Goal: Task Accomplishment & Management: Manage account settings

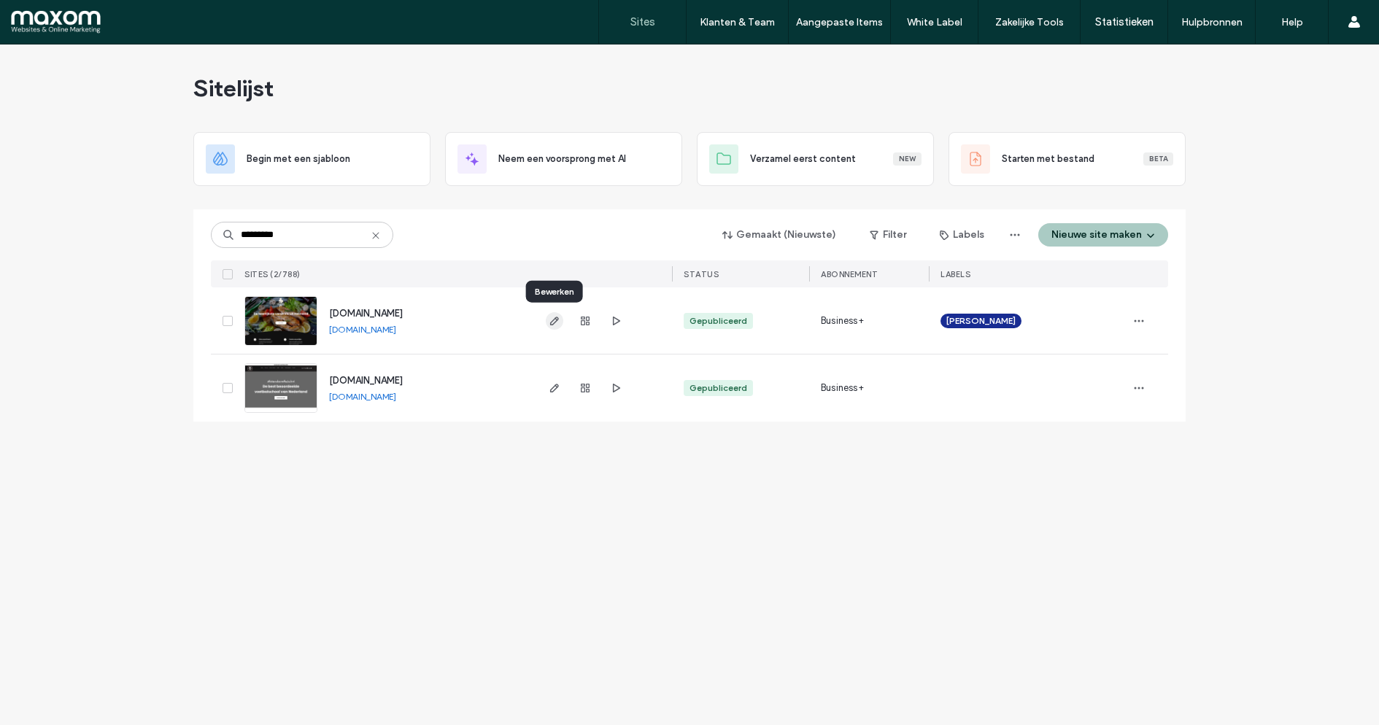
type input "*********"
click at [552, 317] on icon "button" at bounding box center [555, 321] width 12 height 12
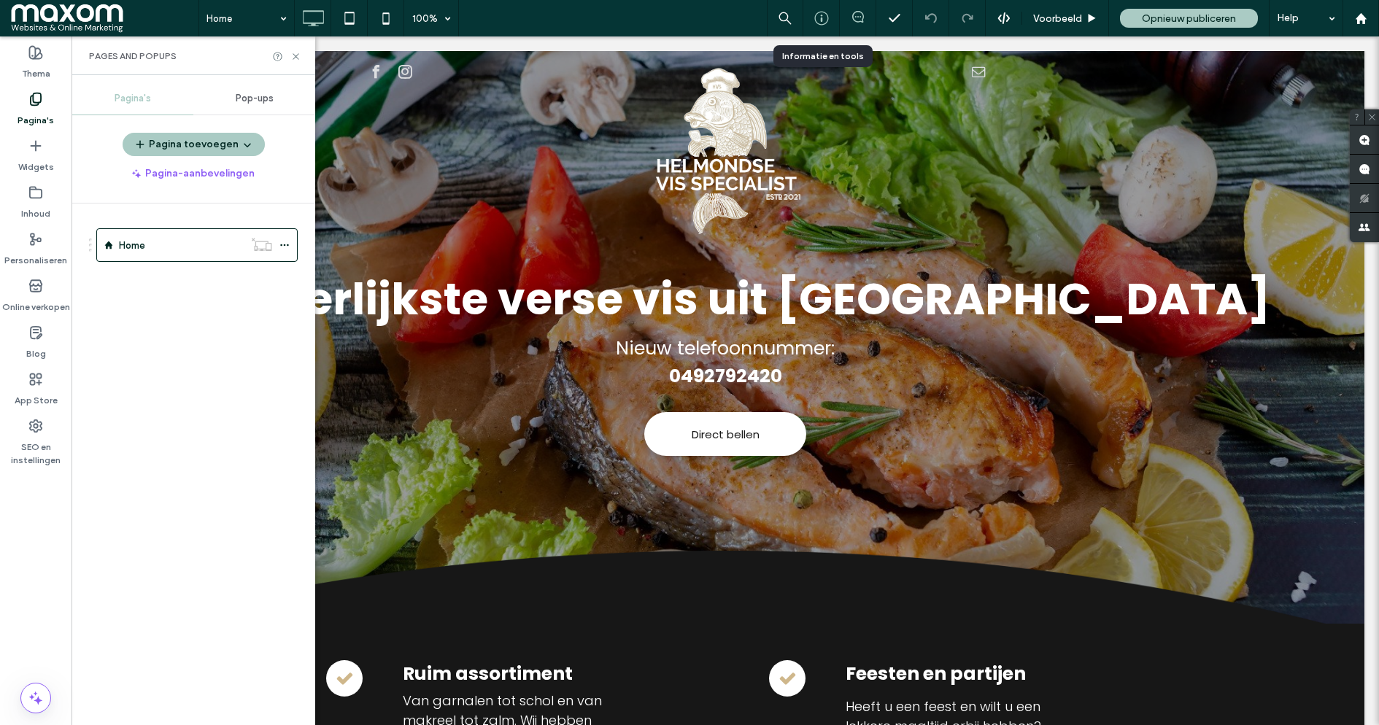
click at [820, 13] on icon at bounding box center [821, 18] width 15 height 15
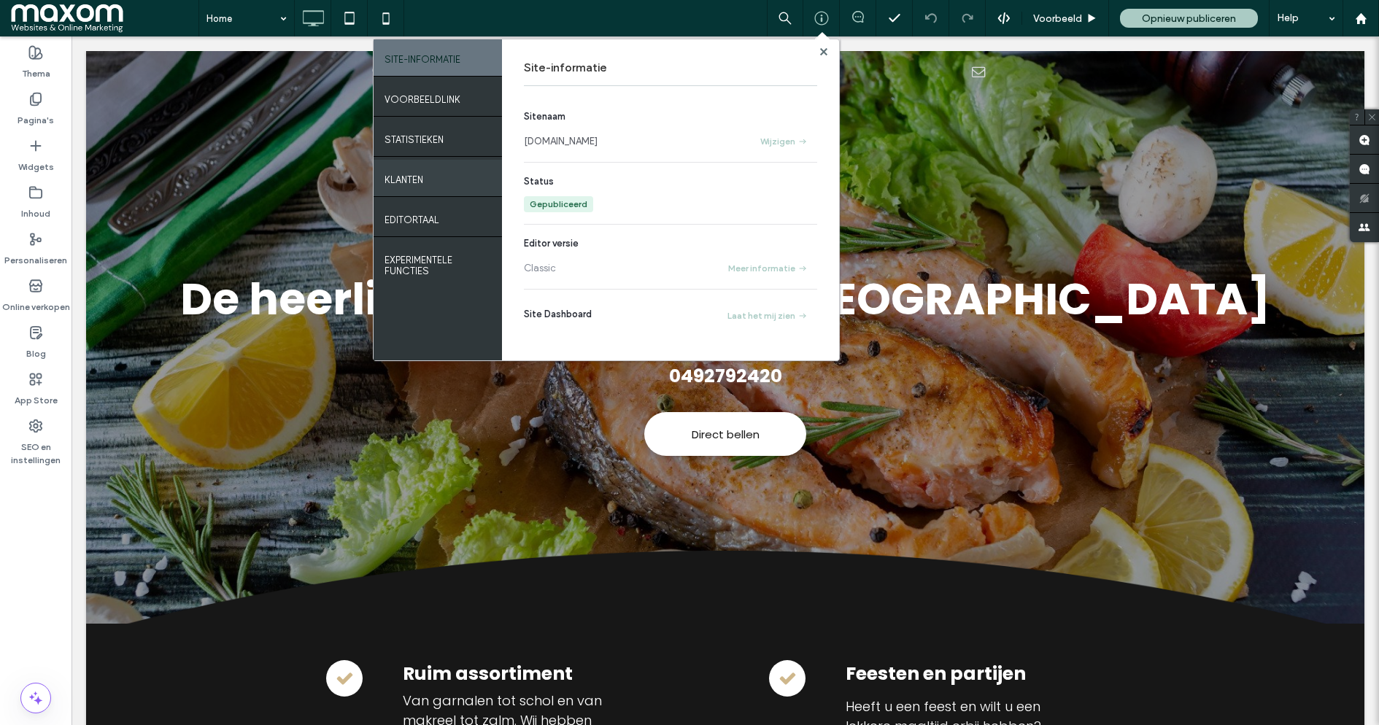
click at [432, 177] on div "Klanten" at bounding box center [438, 178] width 128 height 36
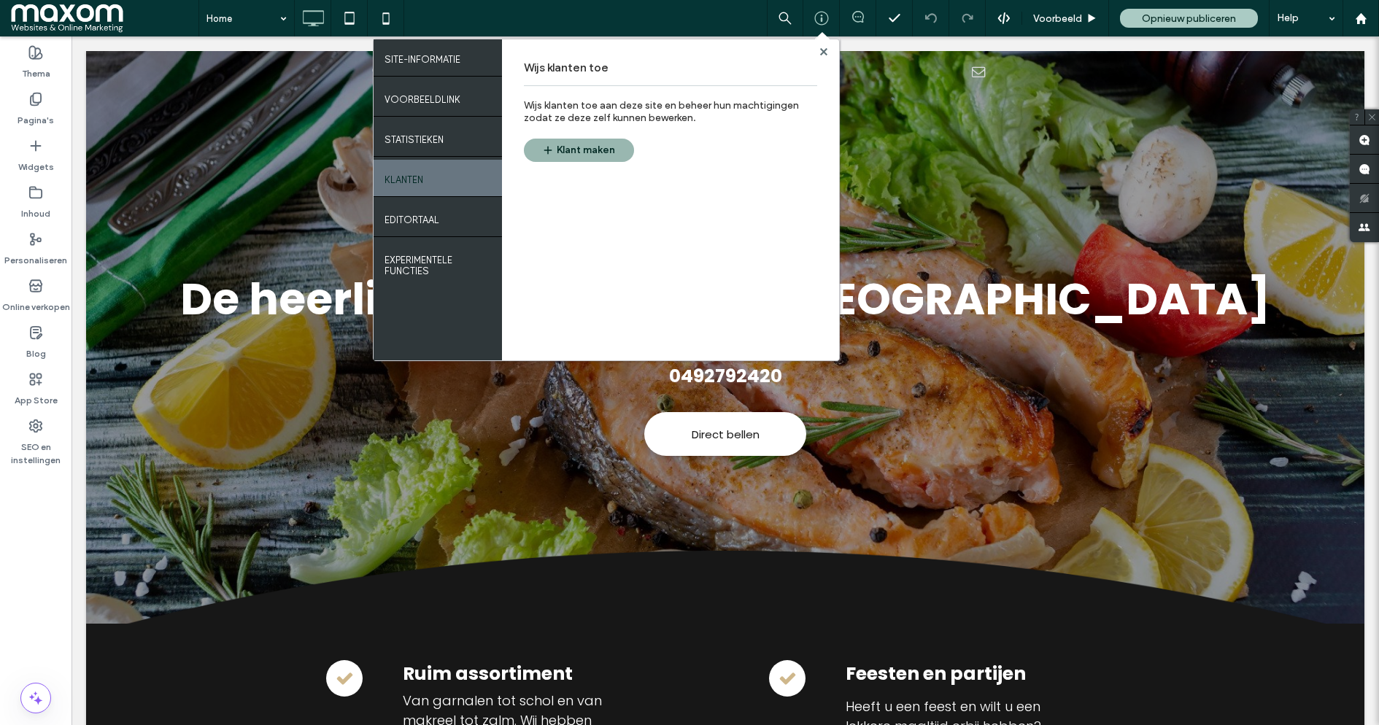
click at [602, 152] on button "Klant maken" at bounding box center [579, 150] width 110 height 23
click at [827, 50] on div at bounding box center [823, 51] width 11 height 11
click at [825, 53] on use at bounding box center [822, 50] width 7 height 7
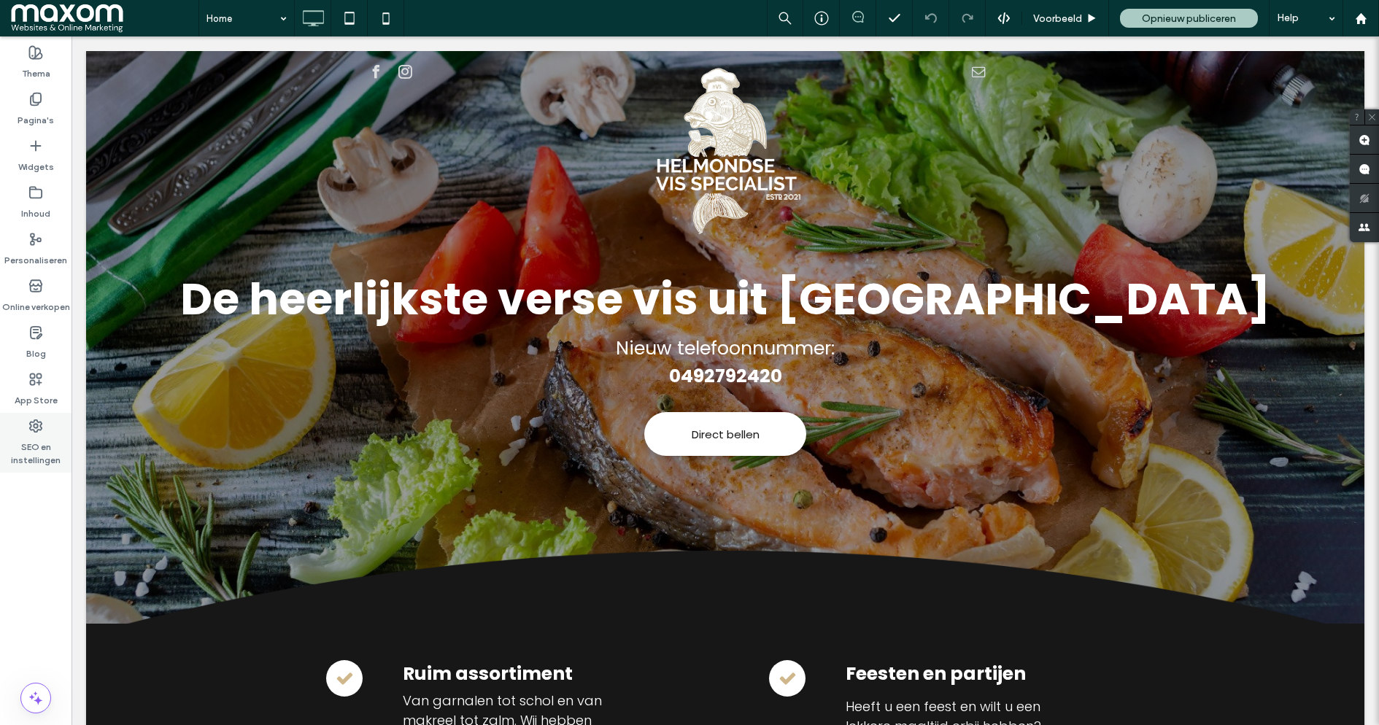
click at [45, 417] on div "SEO en instellingen" at bounding box center [36, 443] width 72 height 60
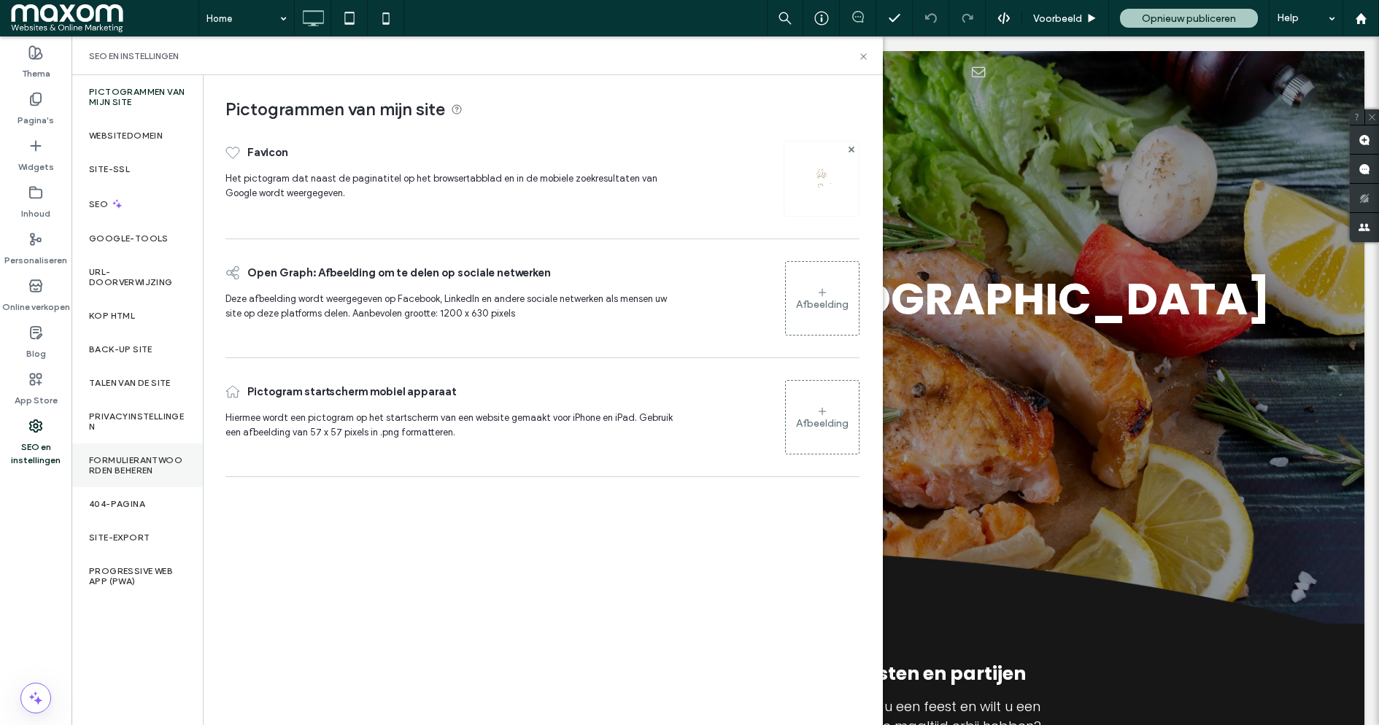
click at [152, 470] on label "Formulierantwoorden beheren" at bounding box center [137, 465] width 96 height 20
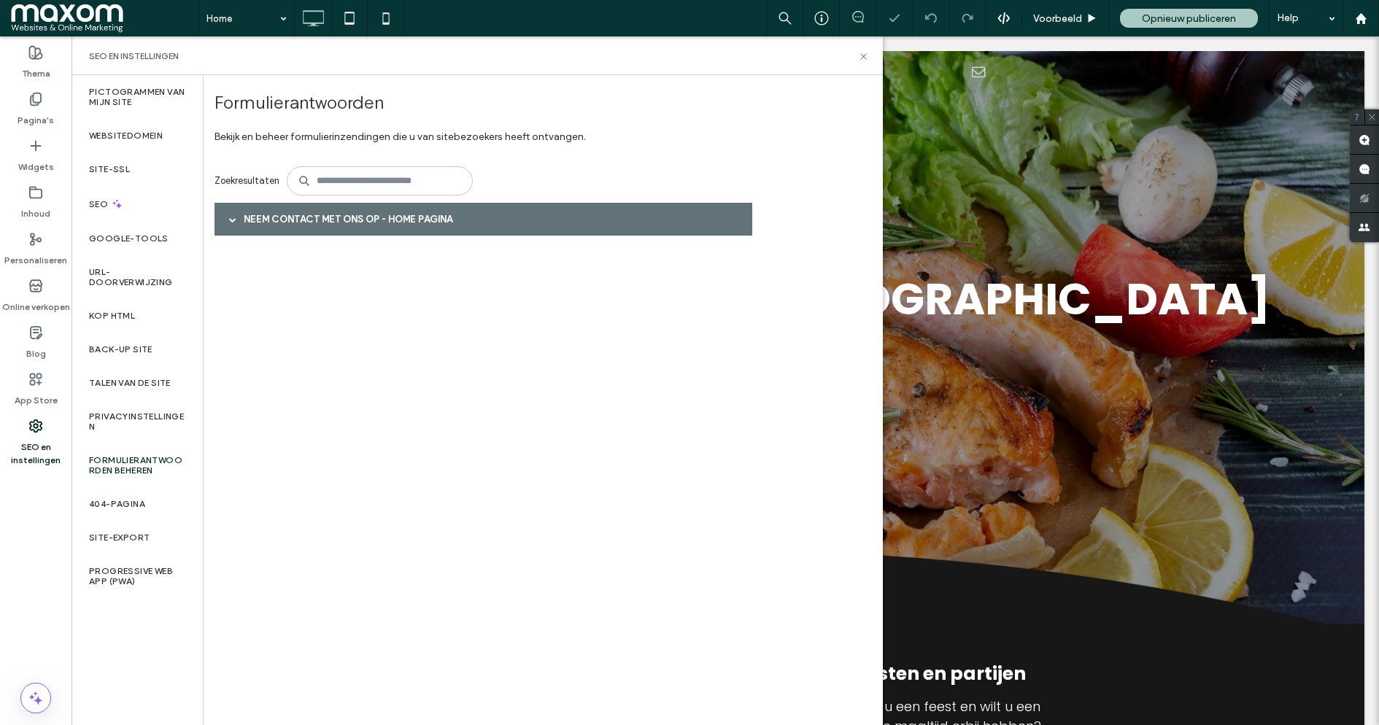
click at [233, 224] on span at bounding box center [232, 219] width 7 height 26
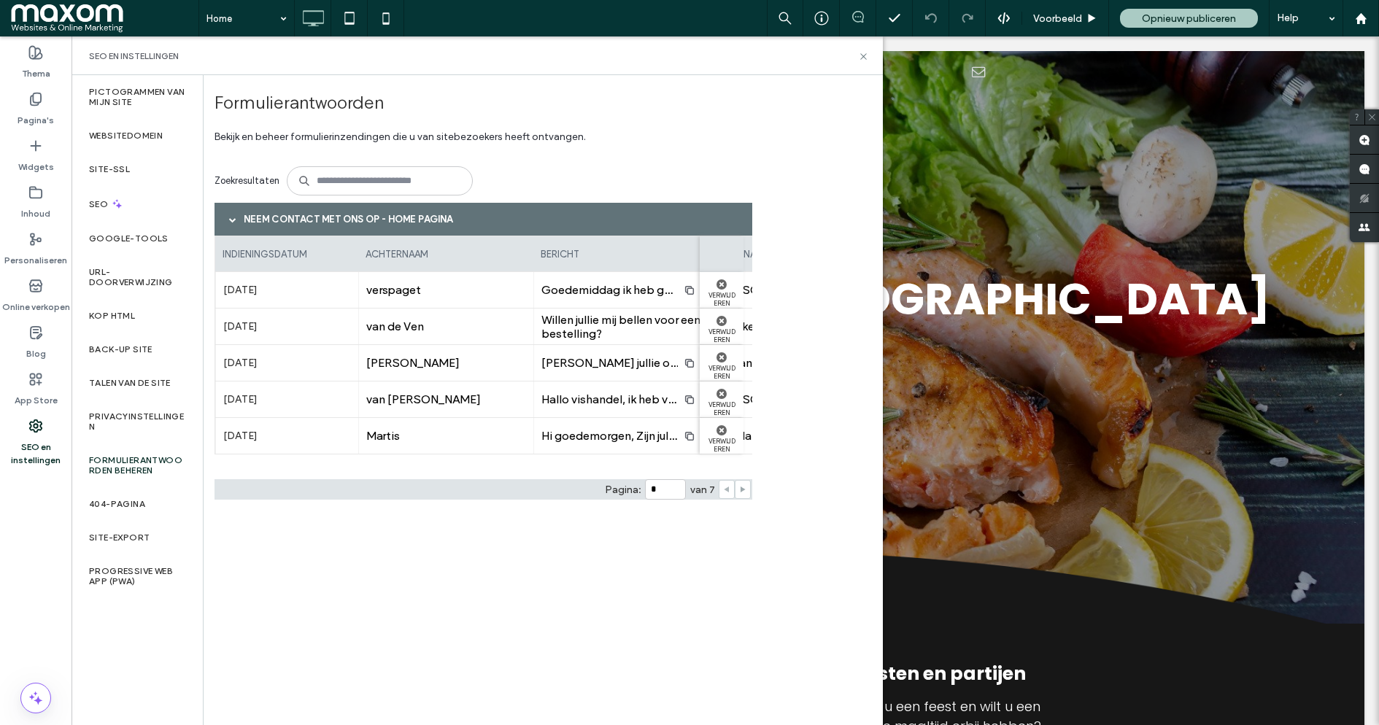
click at [741, 486] on icon at bounding box center [742, 489] width 7 height 7
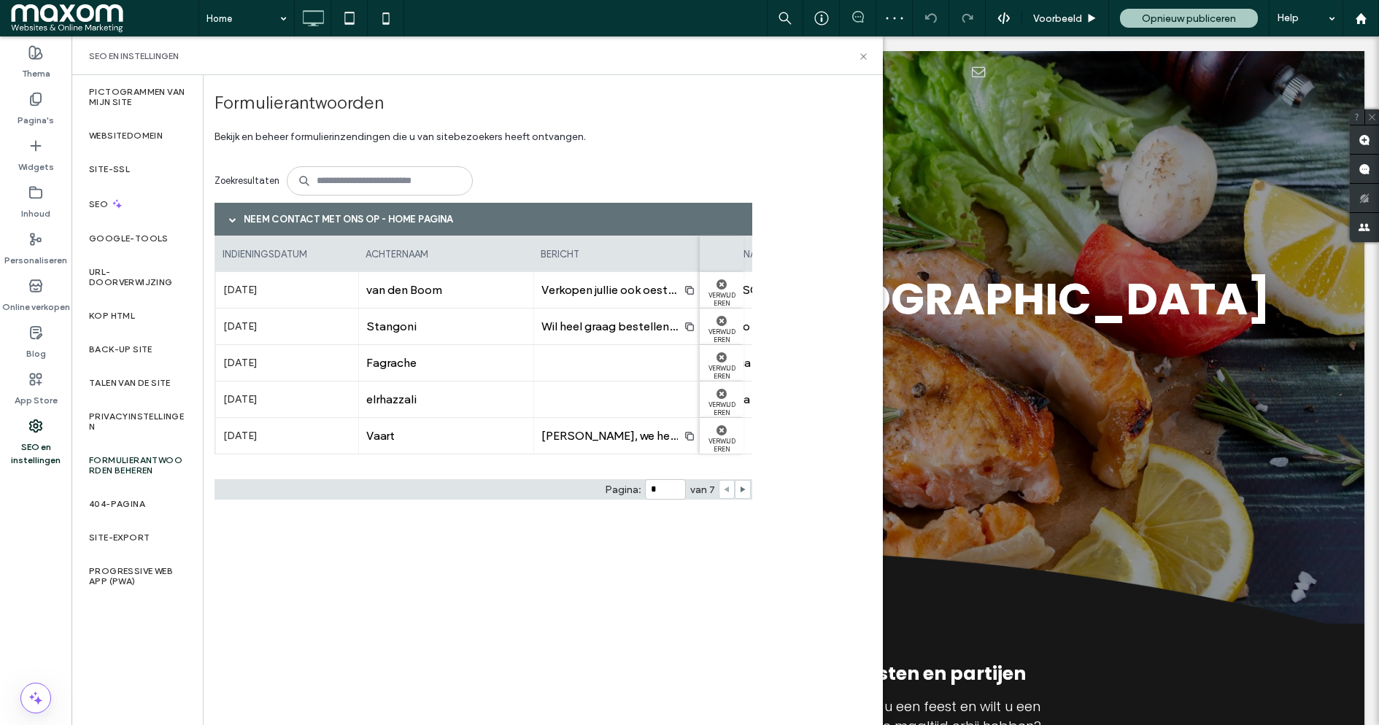
click at [726, 489] on use at bounding box center [726, 490] width 5 height 6
type input "*"
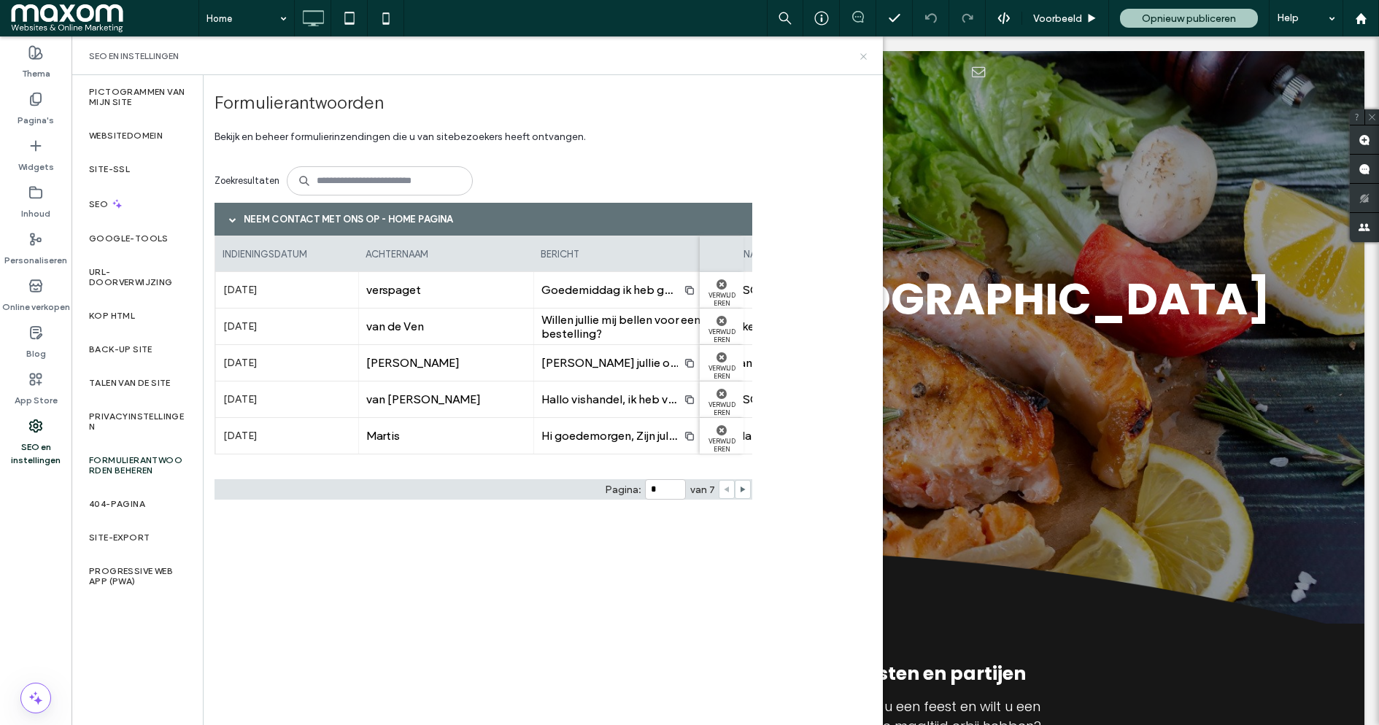
click at [862, 54] on use at bounding box center [863, 56] width 6 height 6
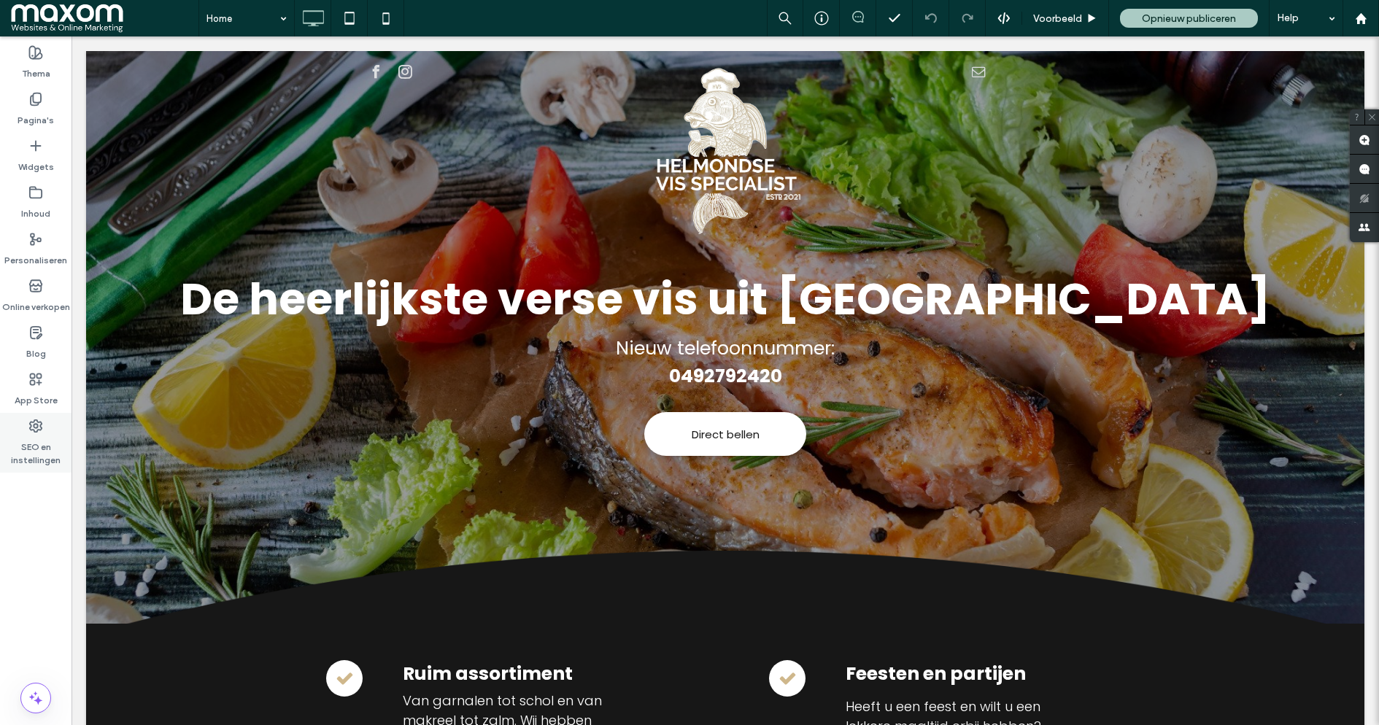
click at [26, 438] on label "SEO en instellingen" at bounding box center [36, 450] width 72 height 34
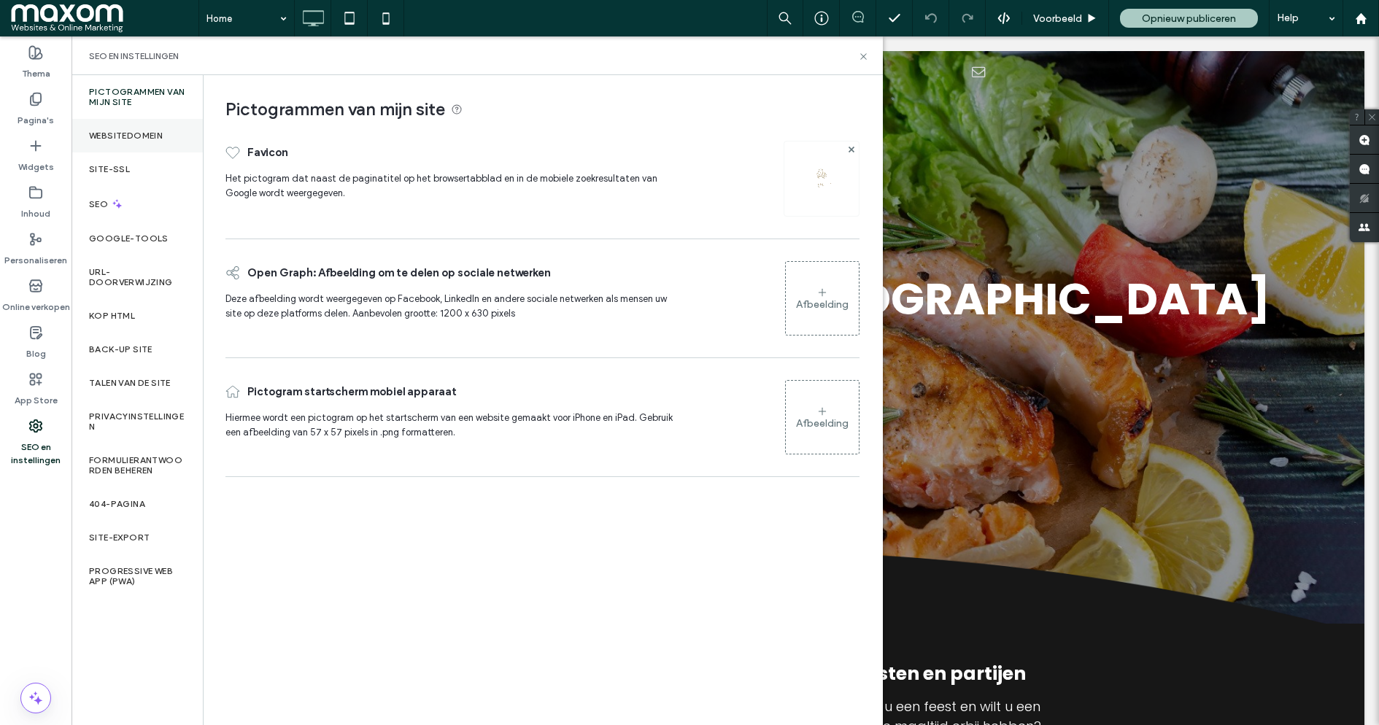
click at [152, 128] on div "Websitedomein" at bounding box center [137, 136] width 131 height 34
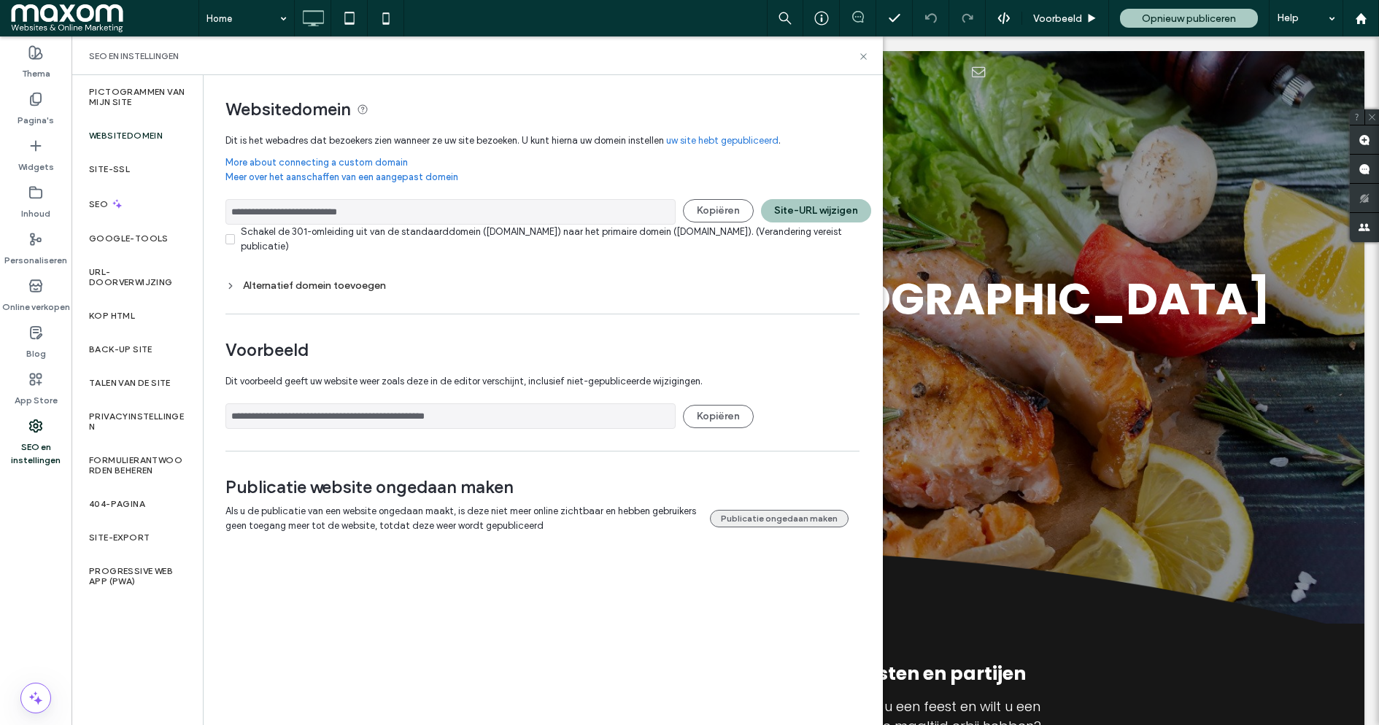
click at [793, 510] on button "Publicatie ongedaan maken" at bounding box center [779, 519] width 139 height 18
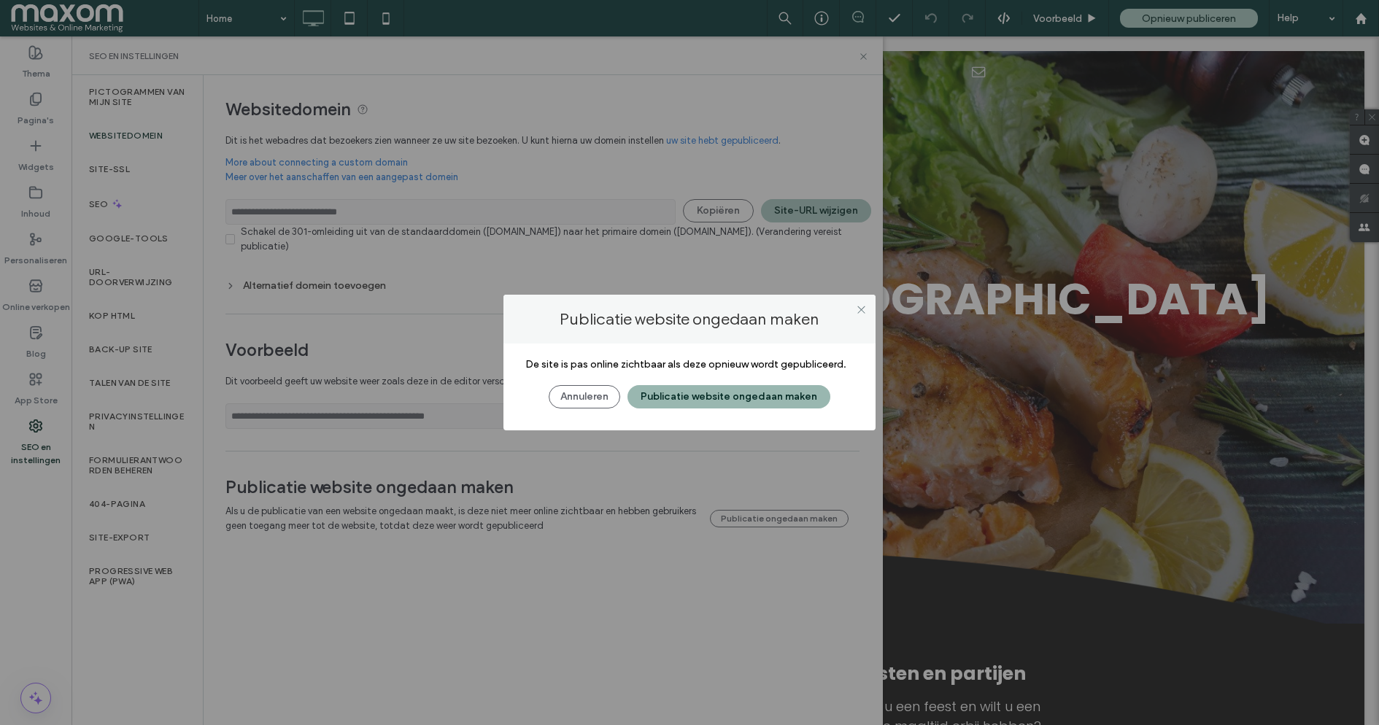
click at [728, 395] on button "Publicatie website ongedaan maken" at bounding box center [729, 396] width 203 height 23
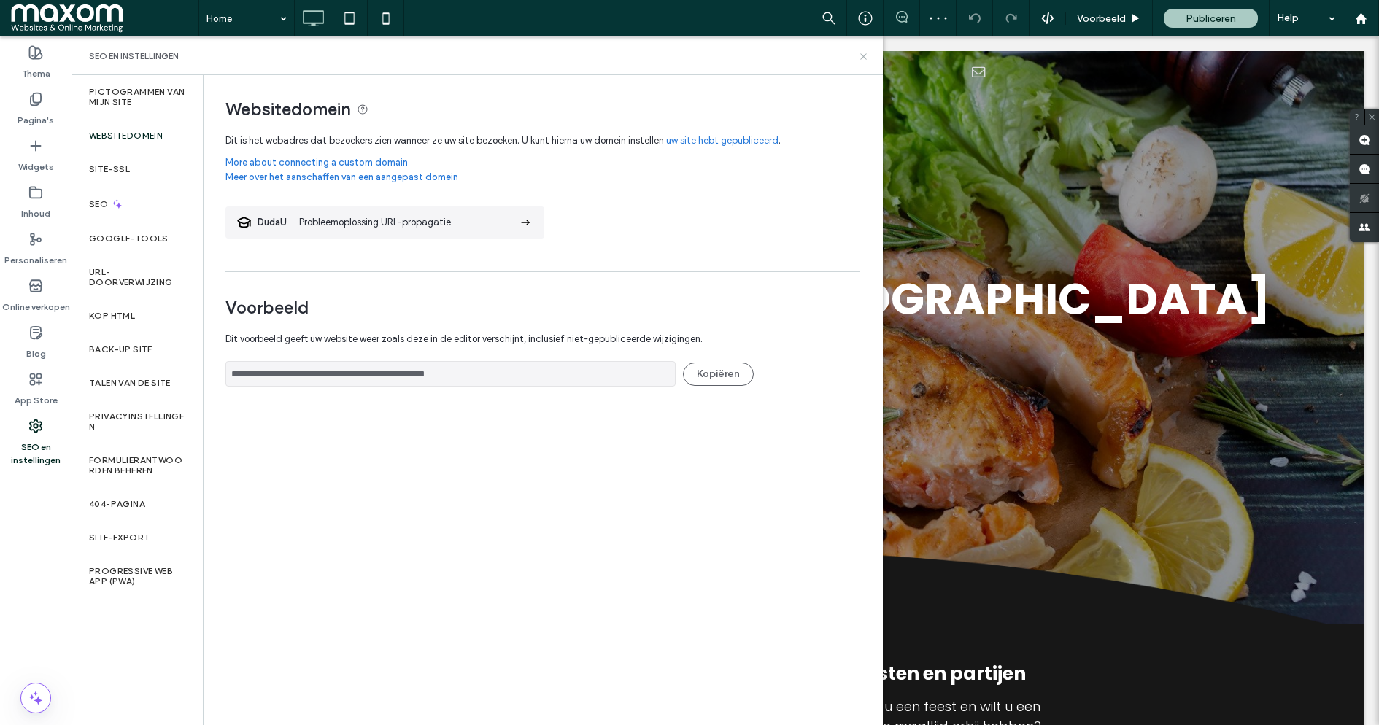
click at [861, 58] on use at bounding box center [863, 56] width 6 height 6
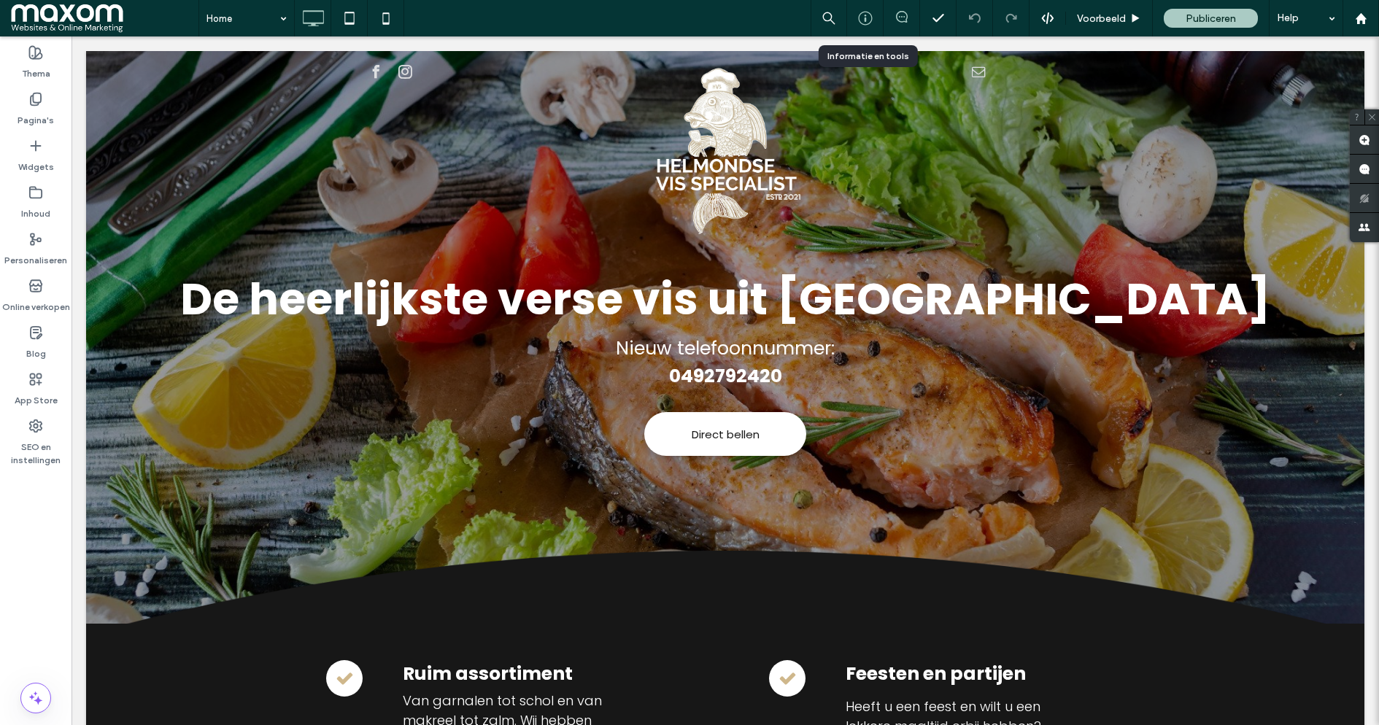
click at [865, 18] on use at bounding box center [865, 19] width 14 height 14
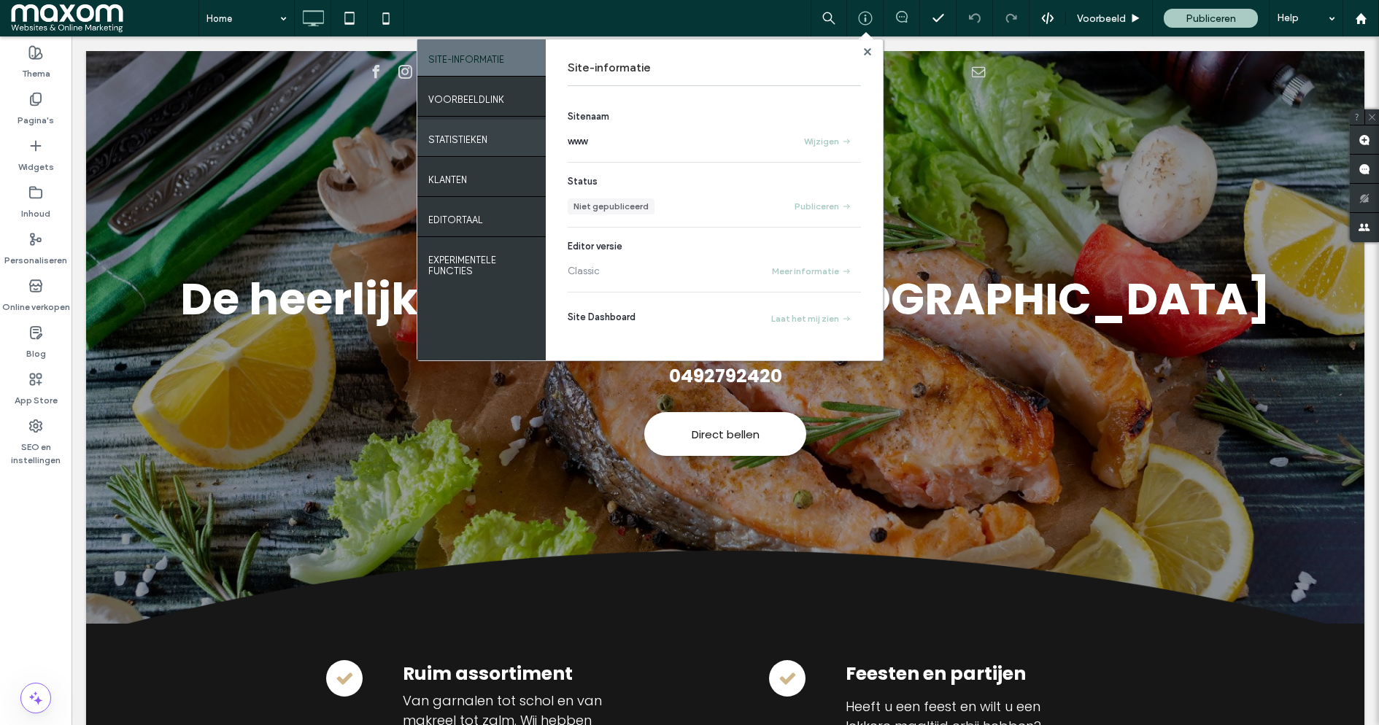
click at [488, 129] on div "Statistieken" at bounding box center [481, 138] width 128 height 36
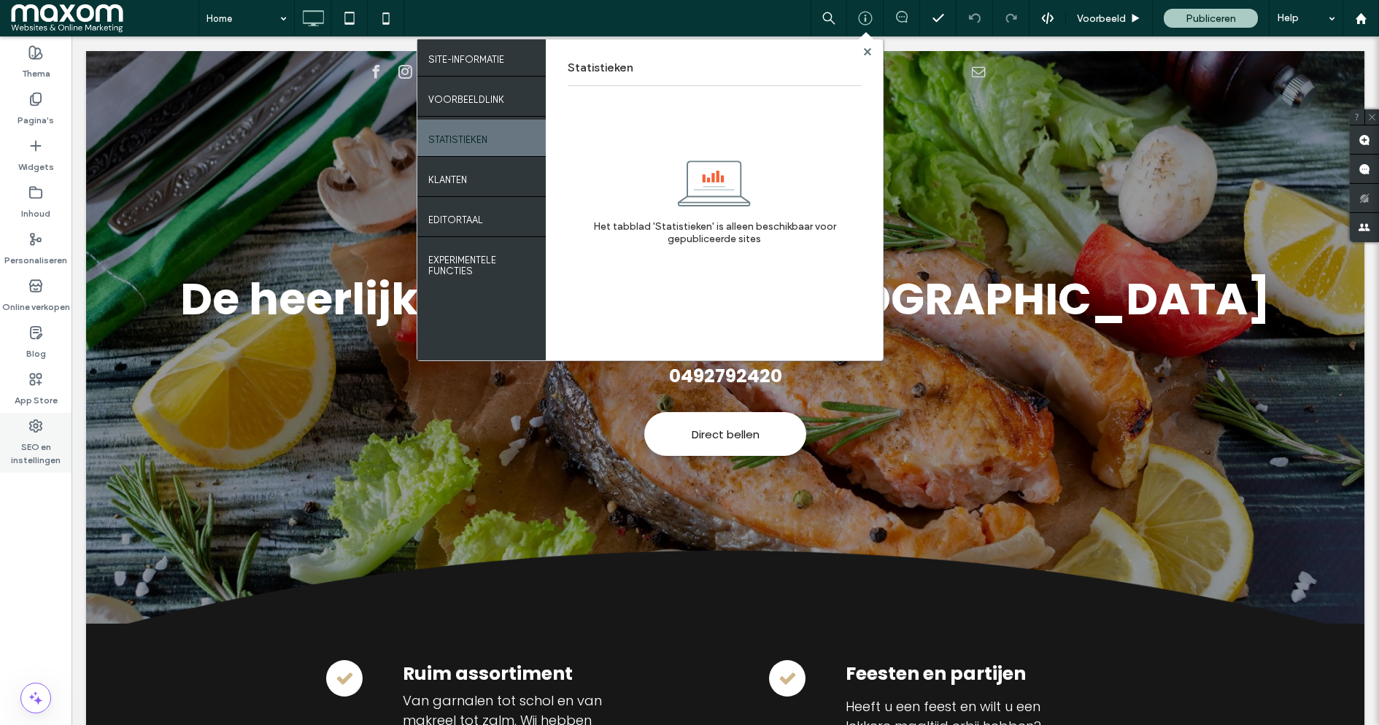
click at [31, 439] on label "SEO en instellingen" at bounding box center [36, 450] width 72 height 34
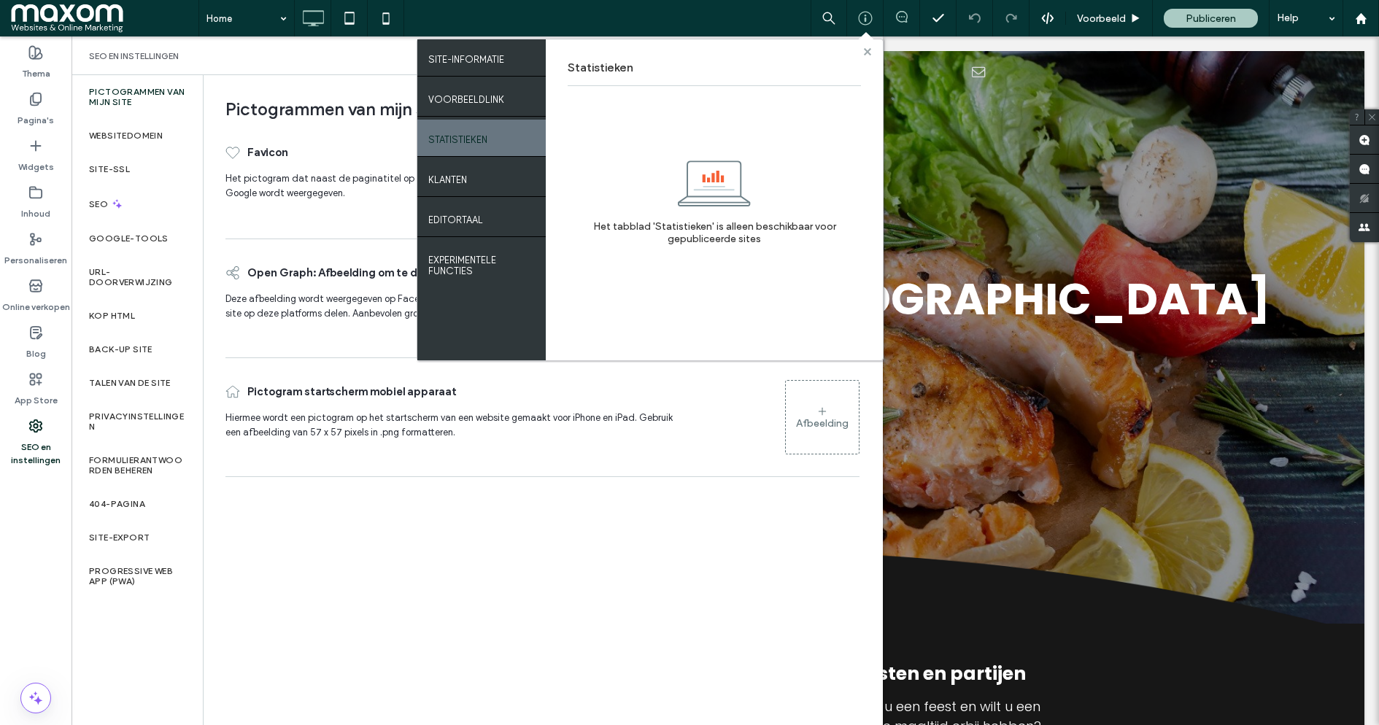
click at [868, 48] on icon at bounding box center [867, 51] width 7 height 7
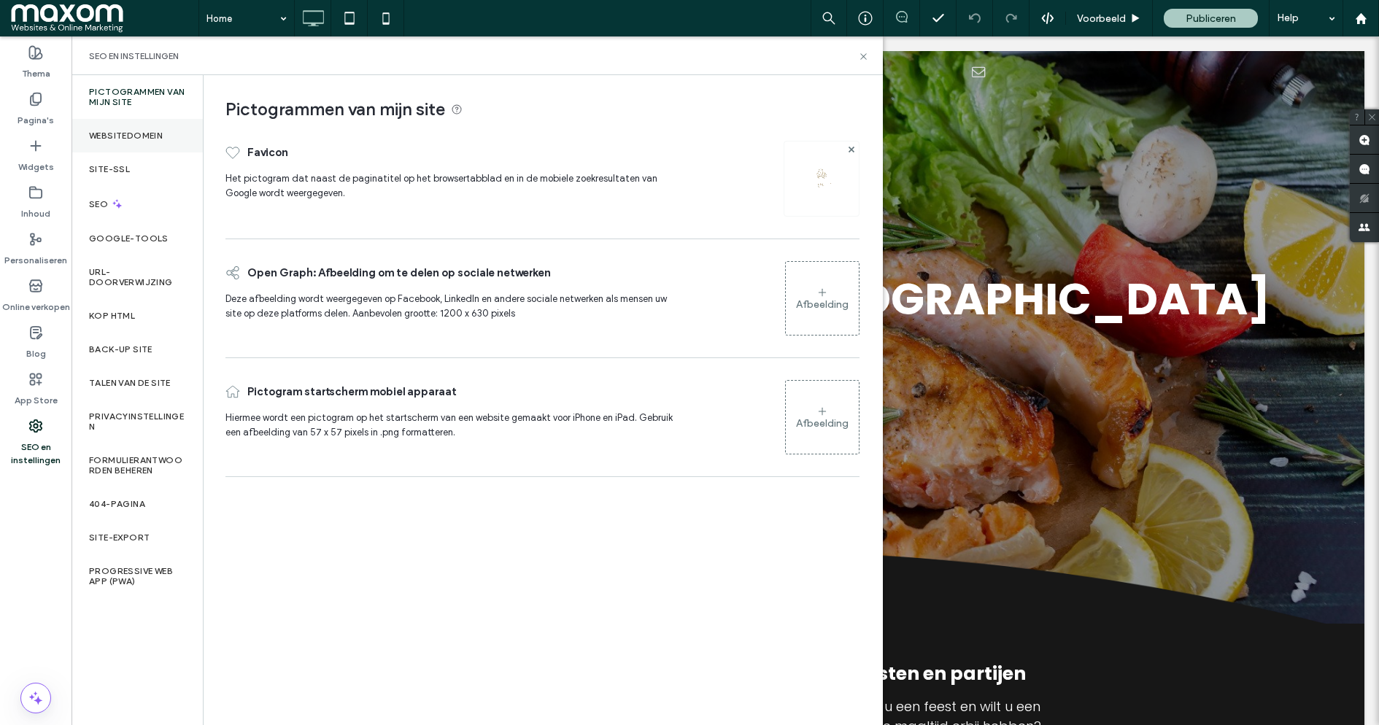
click at [151, 142] on div "Websitedomein" at bounding box center [137, 136] width 131 height 34
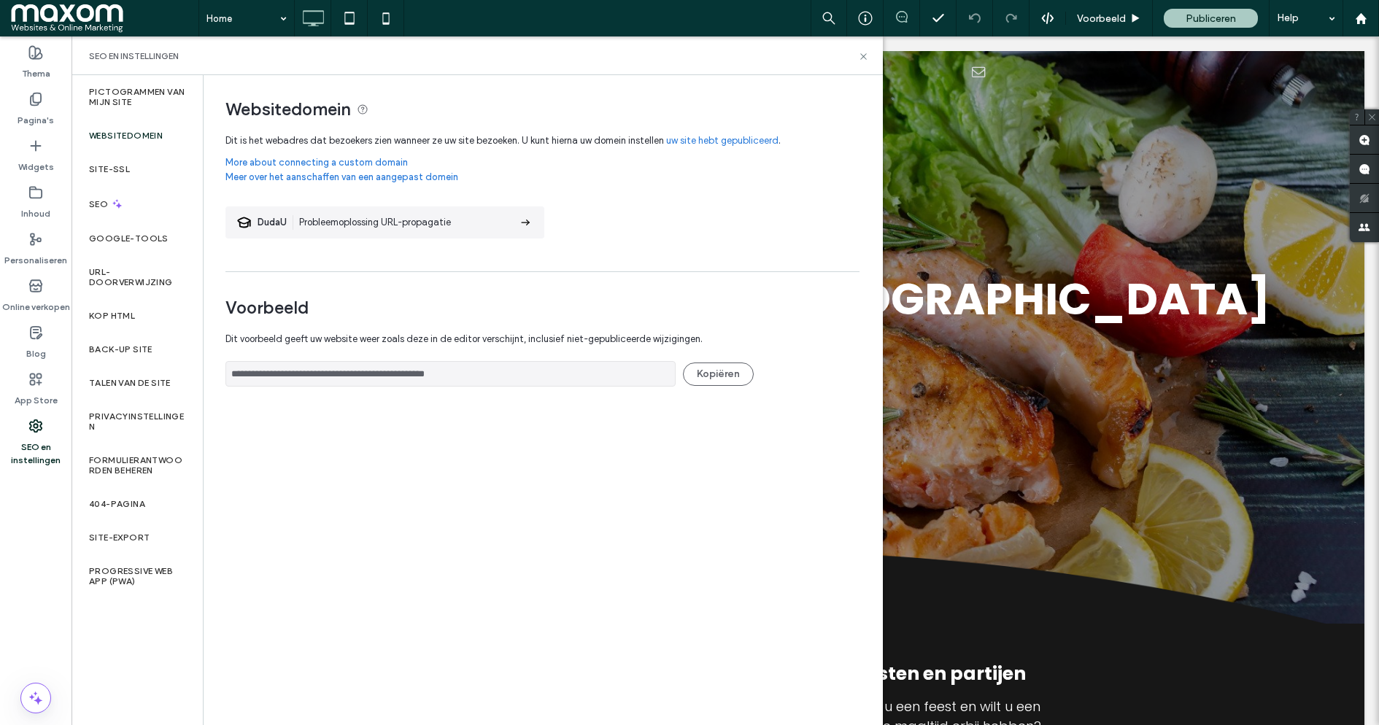
click at [131, 133] on label "Websitedomein" at bounding box center [126, 136] width 74 height 10
click at [155, 177] on div "Site-SSL" at bounding box center [137, 169] width 131 height 34
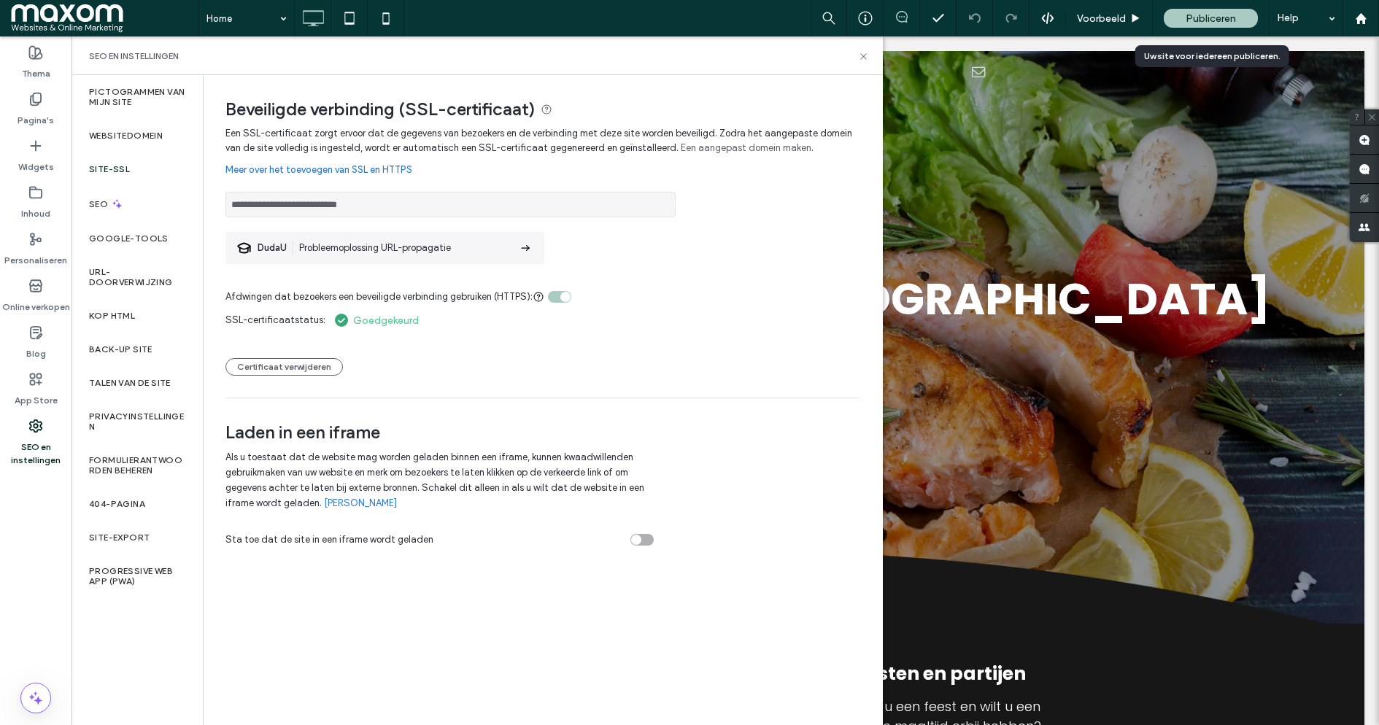
click at [1210, 15] on span "Publiceren" at bounding box center [1211, 18] width 50 height 12
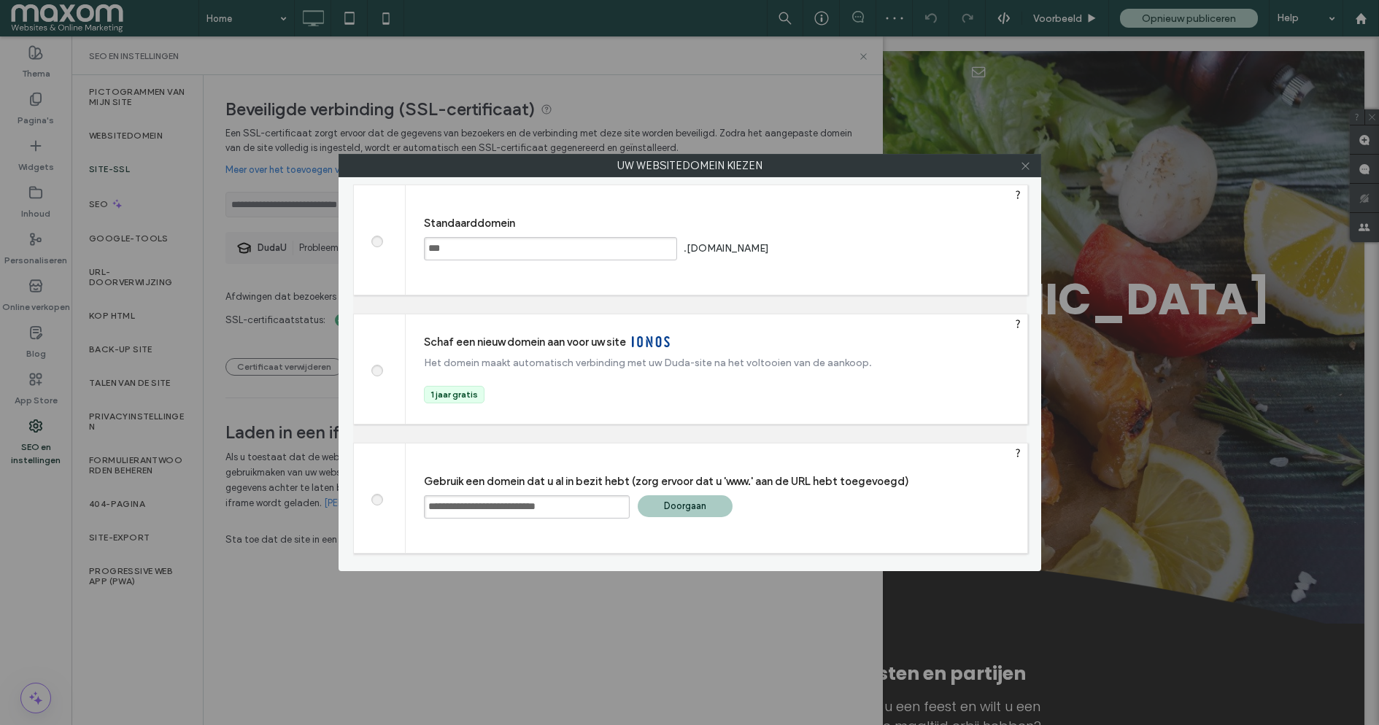
click at [1025, 165] on use at bounding box center [1025, 165] width 7 height 7
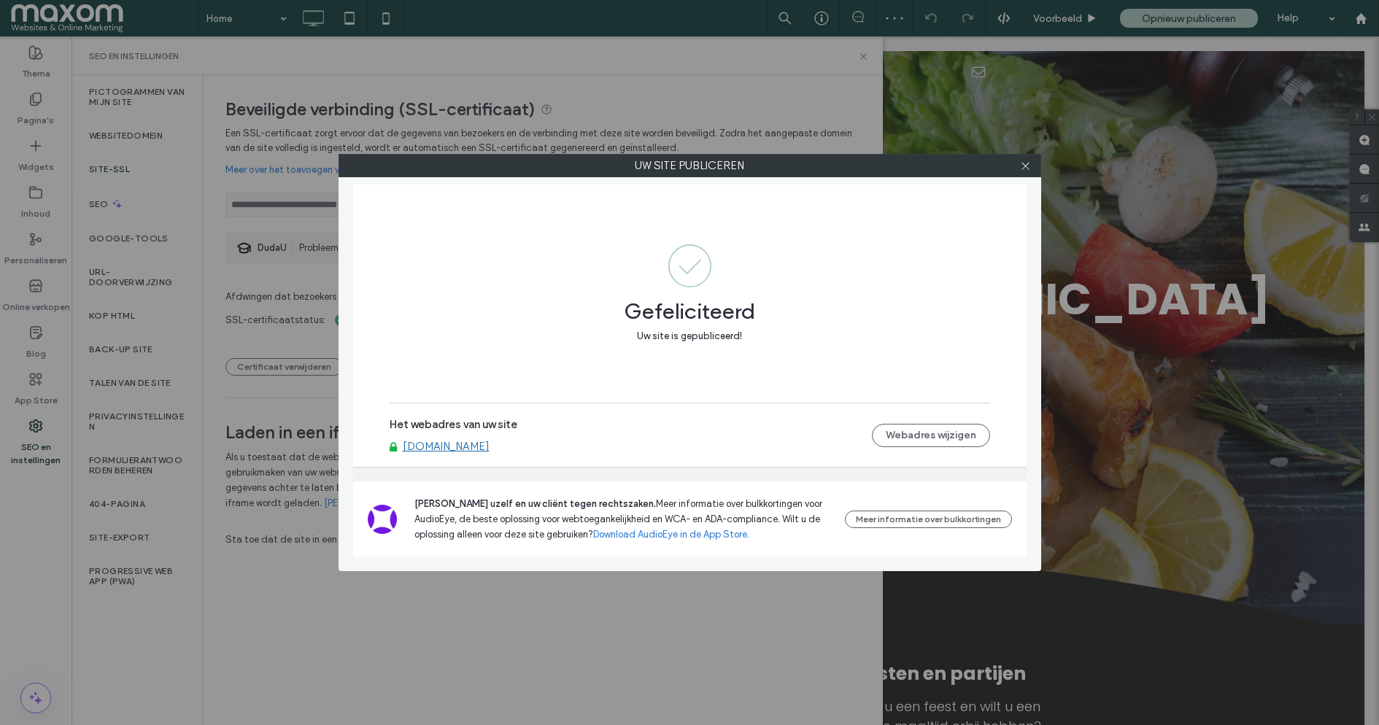
click at [865, 54] on div "Uw site publiceren Gefeliciteerd Uw site is gepubliceerd! Het webadres van uw s…" at bounding box center [689, 362] width 1379 height 725
click at [822, 28] on div "Uw site publiceren Gefeliciteerd Uw site is gepubliceerd! Het webadres van uw s…" at bounding box center [689, 362] width 1379 height 725
click at [819, 20] on div "Uw site publiceren Gefeliciteerd Uw site is gepubliceerd! Het webadres van uw s…" at bounding box center [689, 362] width 1379 height 725
click at [1028, 166] on icon at bounding box center [1025, 166] width 11 height 11
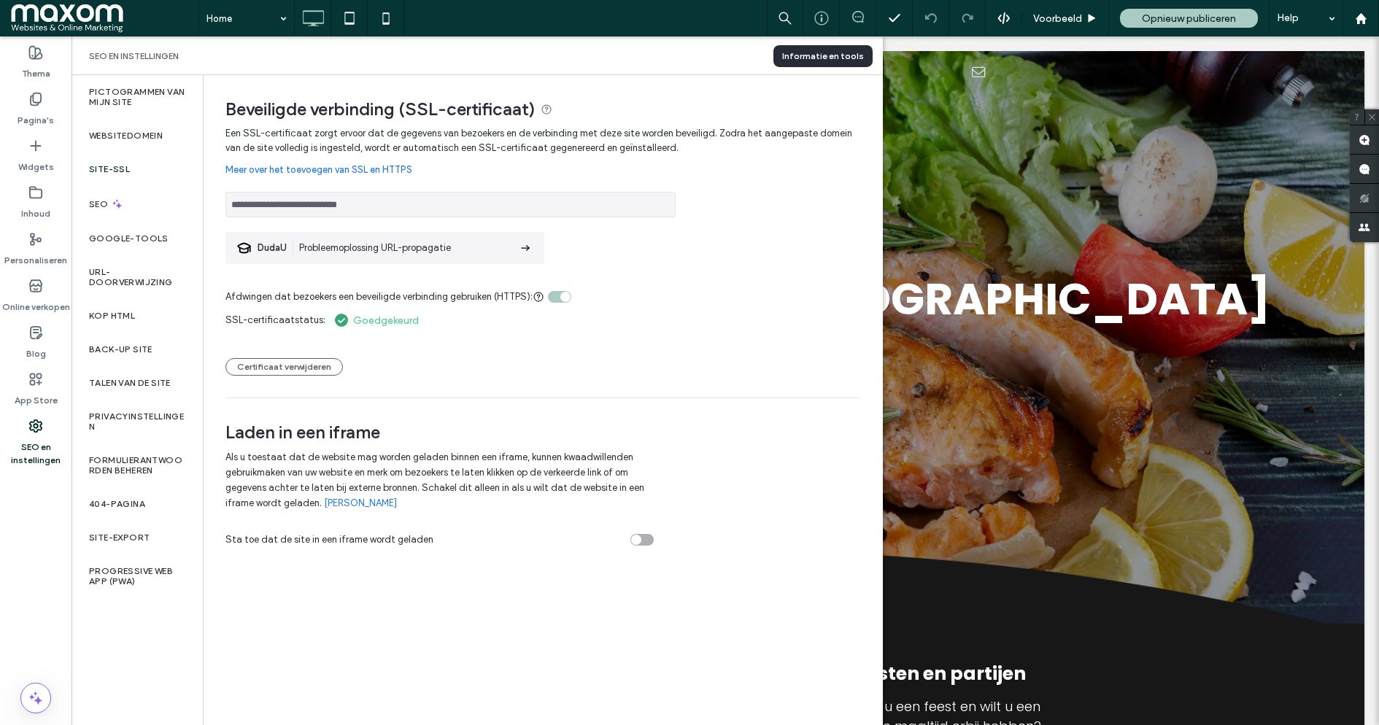
click at [824, 16] on icon at bounding box center [821, 18] width 15 height 15
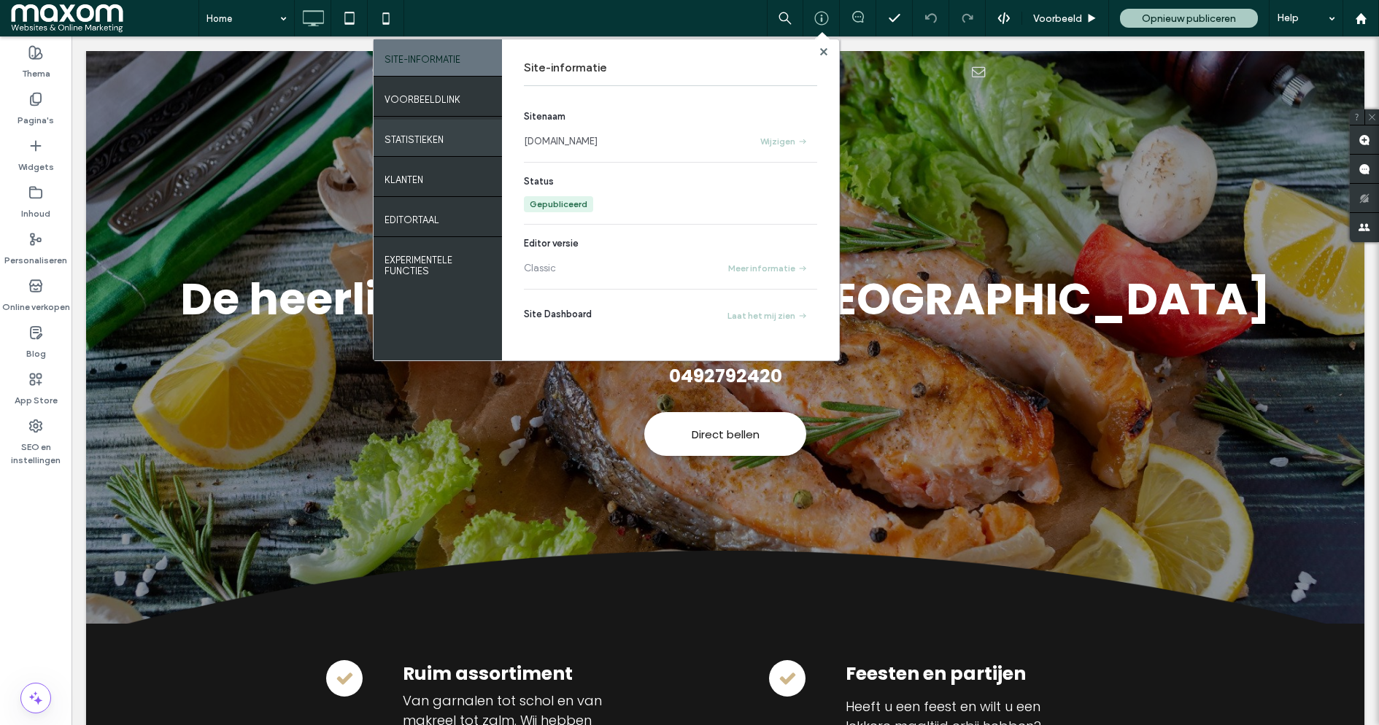
click at [443, 146] on div "Statistieken" at bounding box center [438, 138] width 128 height 36
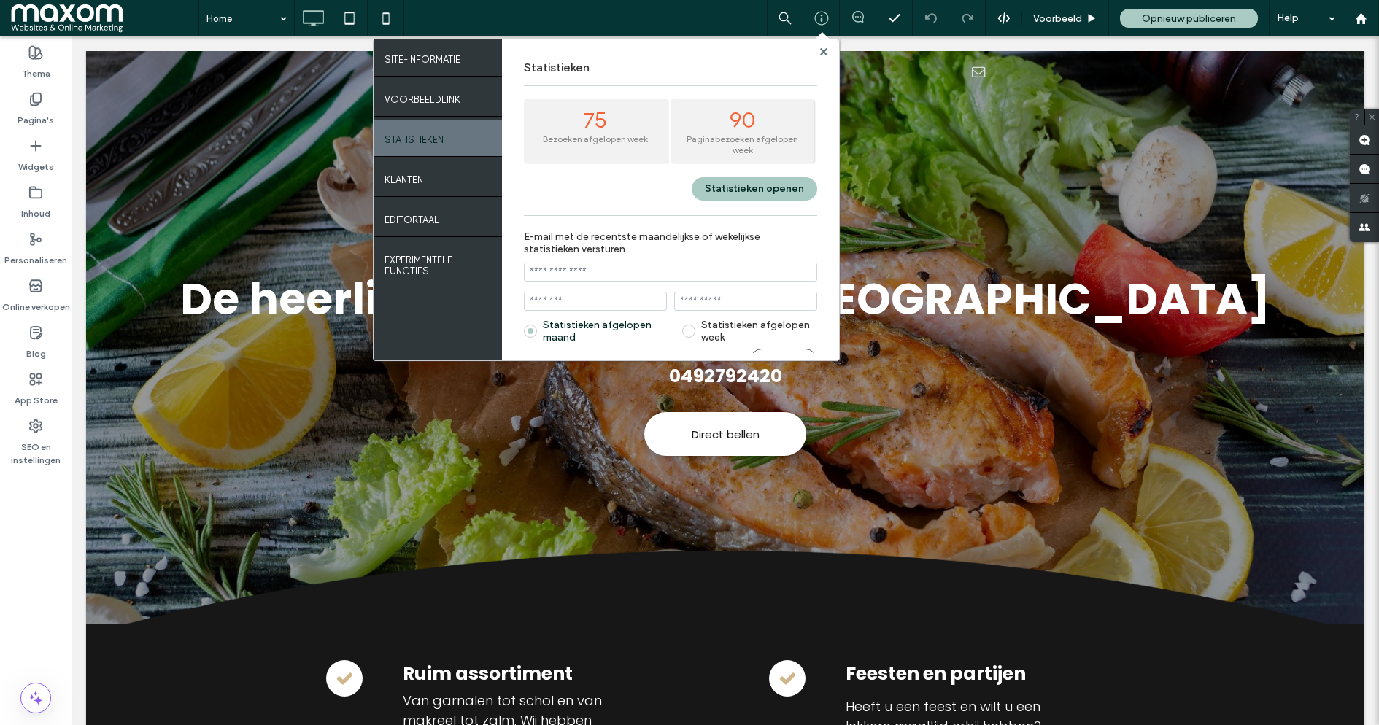
scroll to position [19, 0]
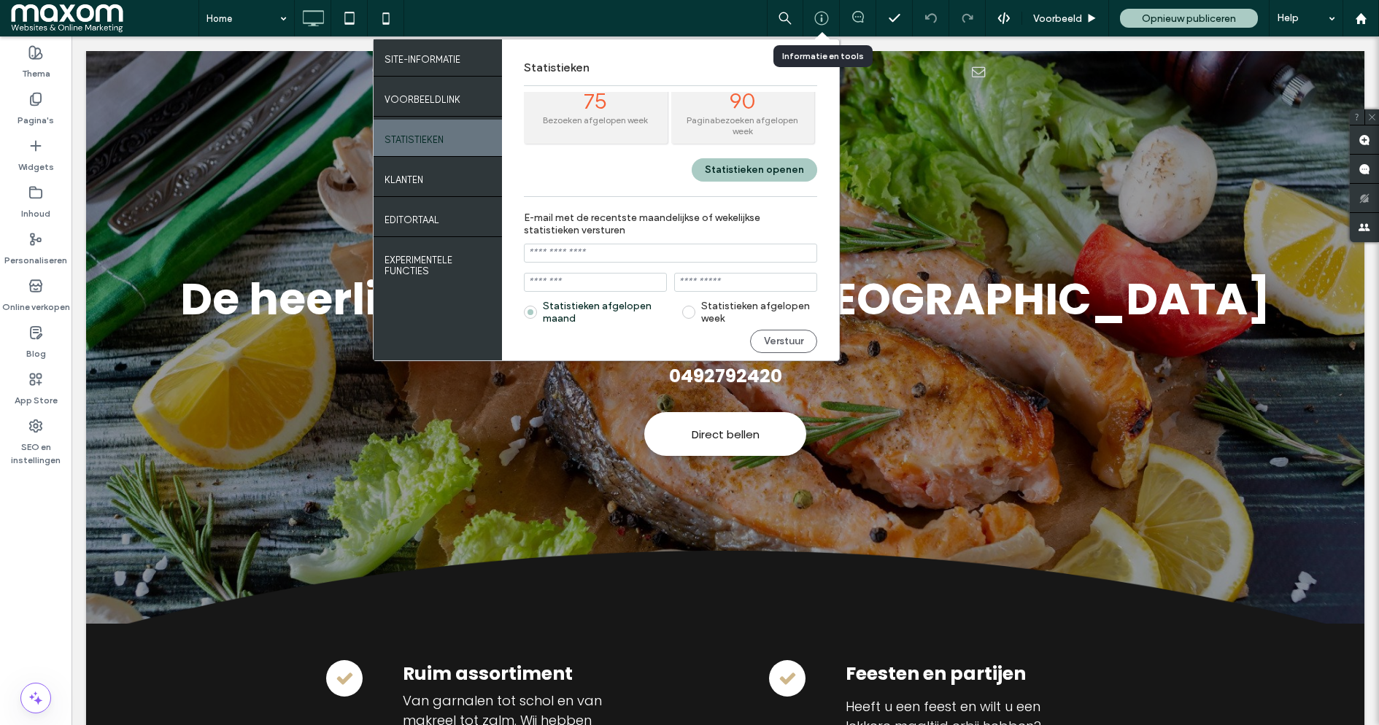
click at [827, 19] on div at bounding box center [821, 18] width 36 height 15
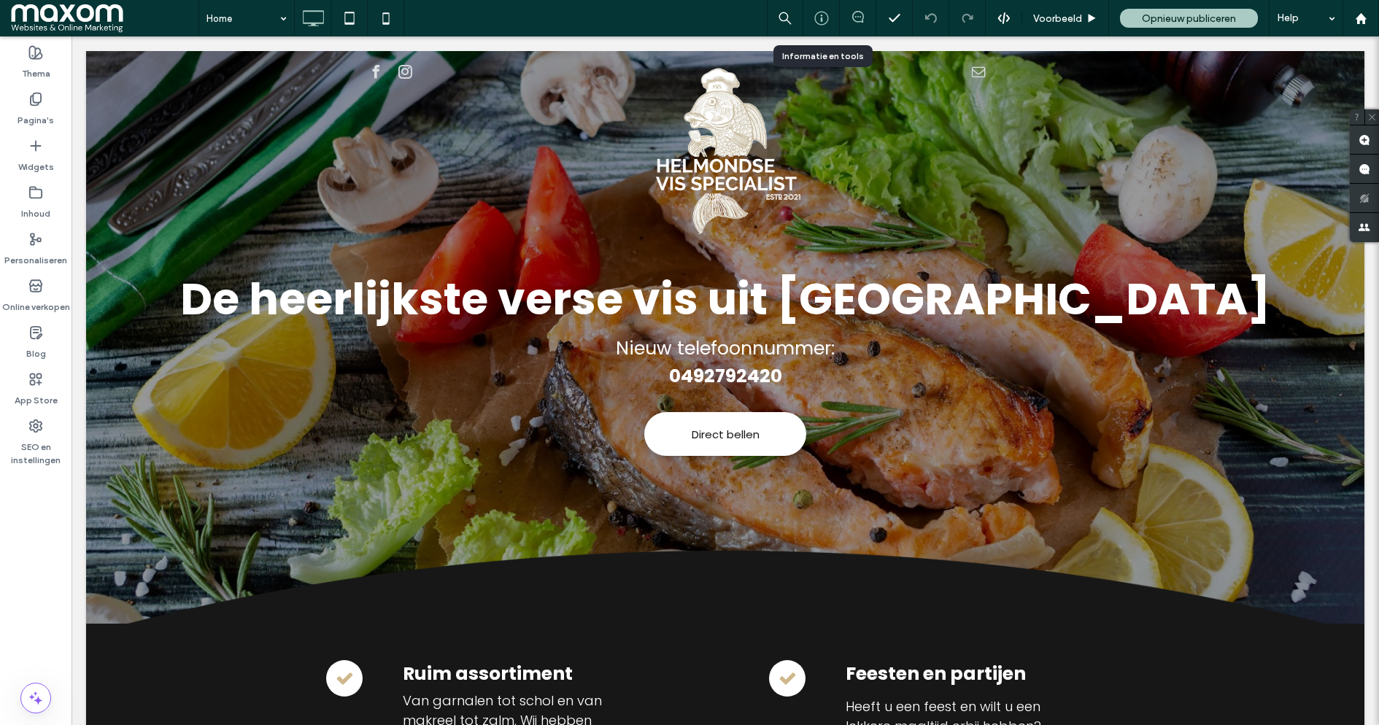
click at [827, 19] on div at bounding box center [821, 18] width 36 height 15
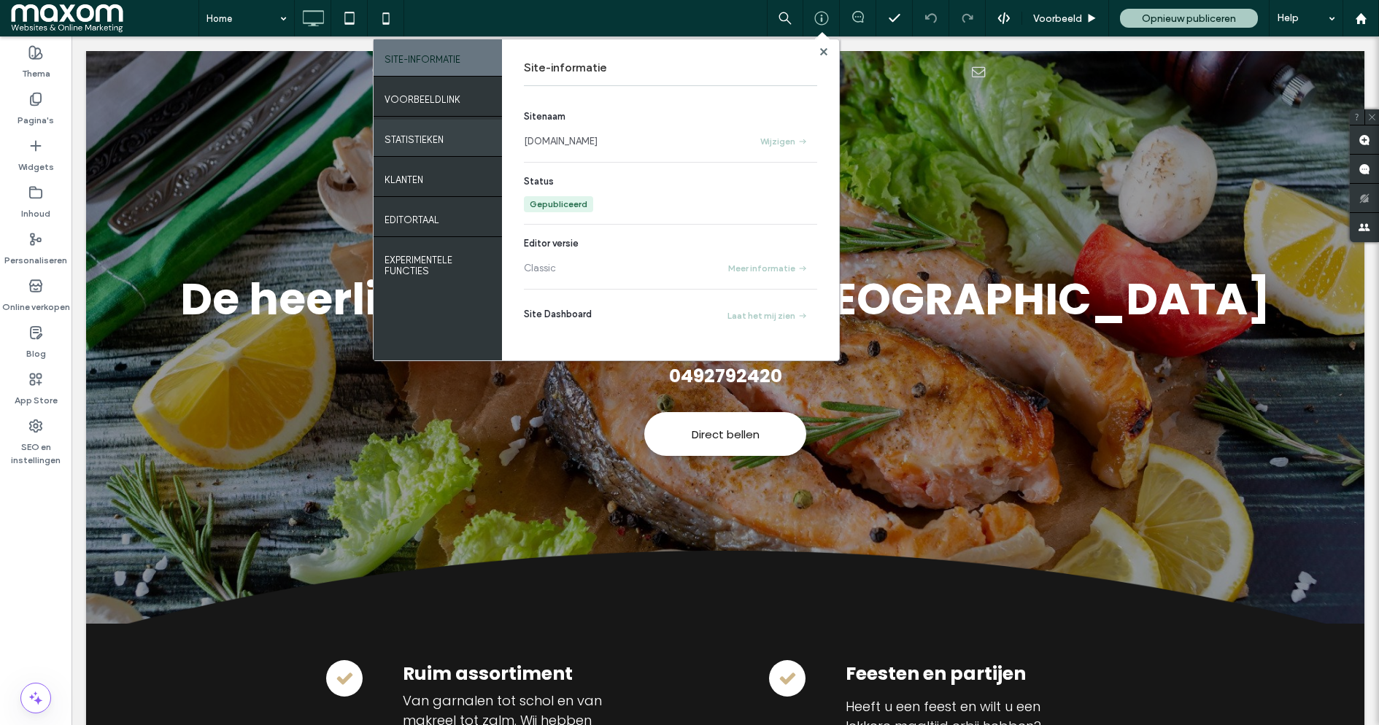
click at [451, 134] on div "Statistieken" at bounding box center [438, 138] width 128 height 36
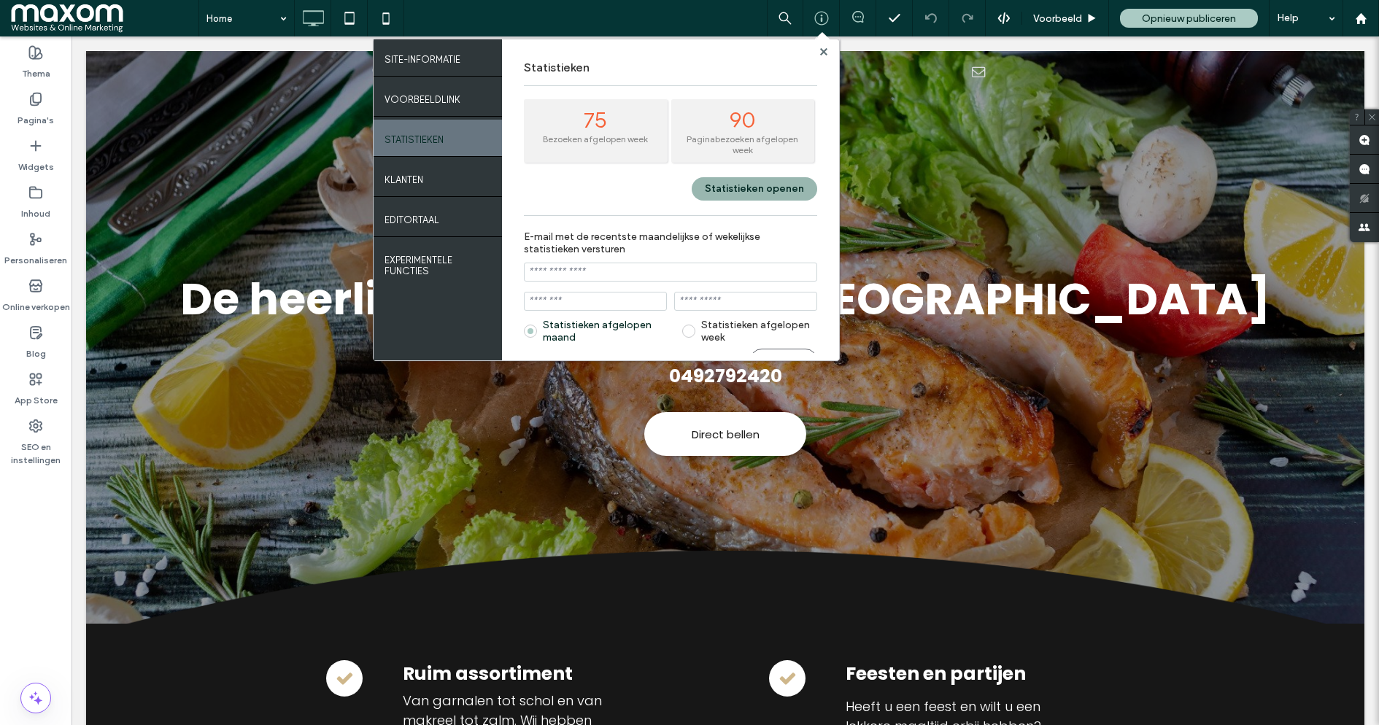
click at [739, 188] on button "Statistieken openen" at bounding box center [755, 188] width 126 height 23
click at [40, 432] on icon at bounding box center [35, 426] width 15 height 15
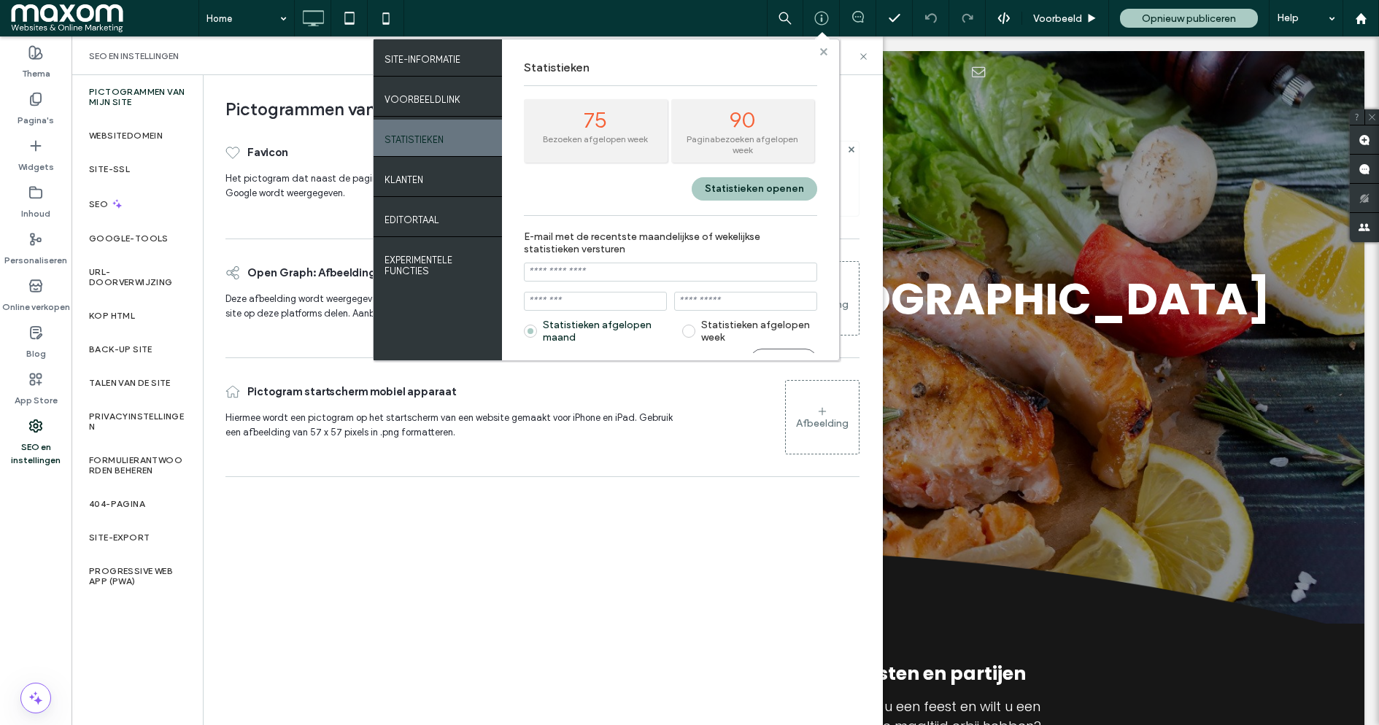
click at [822, 50] on use at bounding box center [822, 50] width 7 height 7
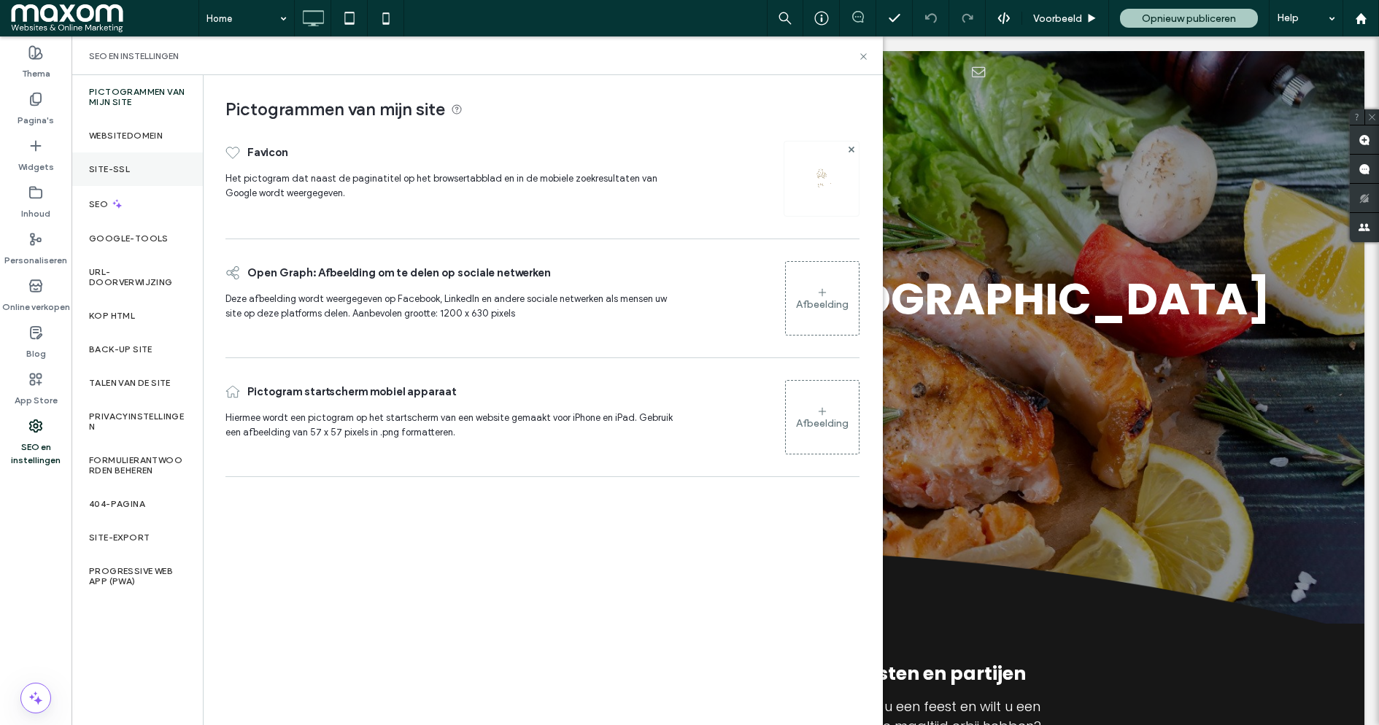
click at [141, 166] on div "Site-SSL" at bounding box center [137, 169] width 131 height 34
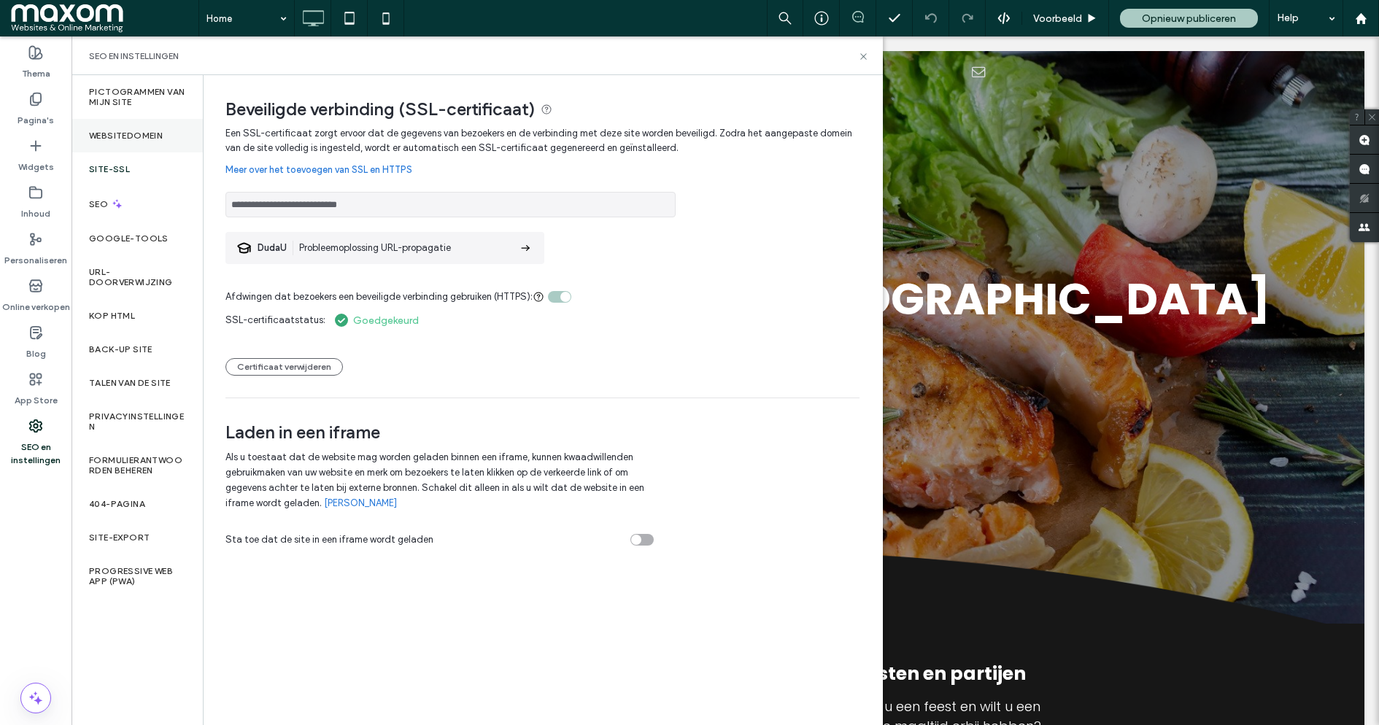
click at [145, 138] on label "Websitedomein" at bounding box center [126, 136] width 74 height 10
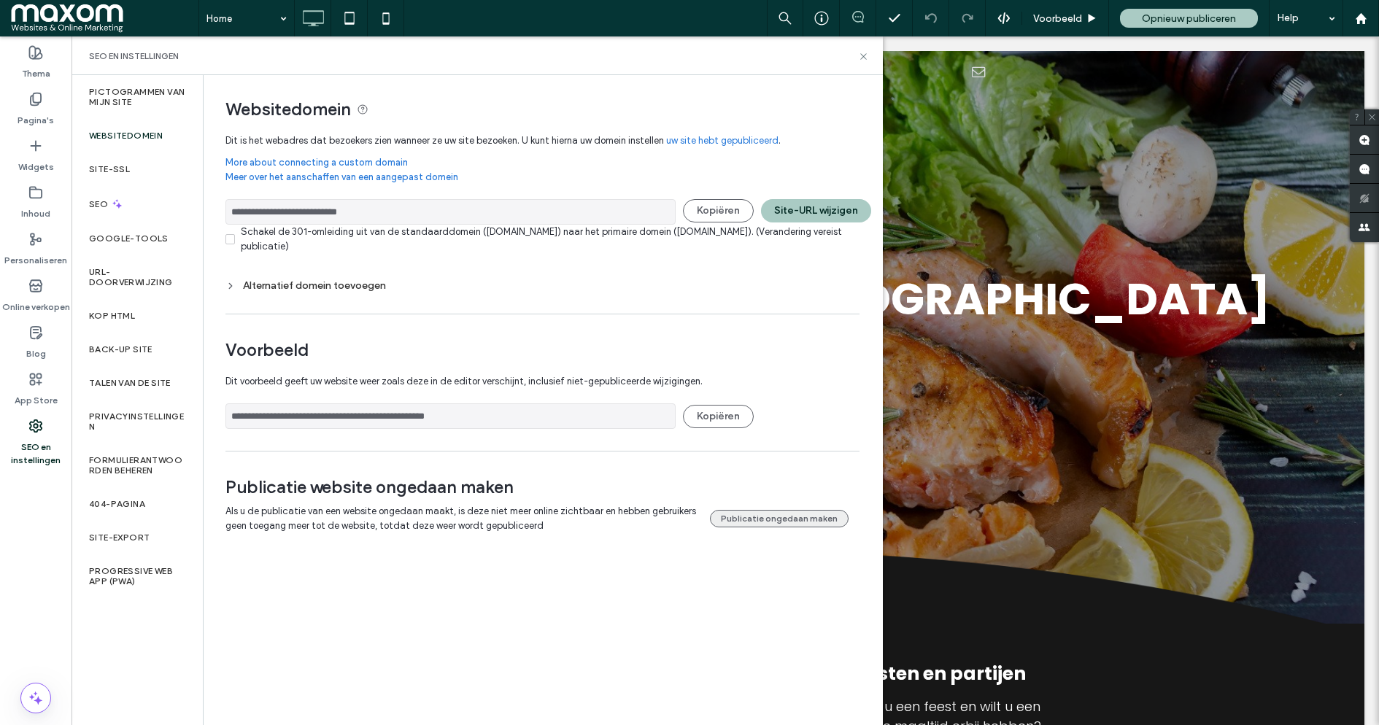
click at [751, 520] on button "Publicatie ongedaan maken" at bounding box center [779, 519] width 139 height 18
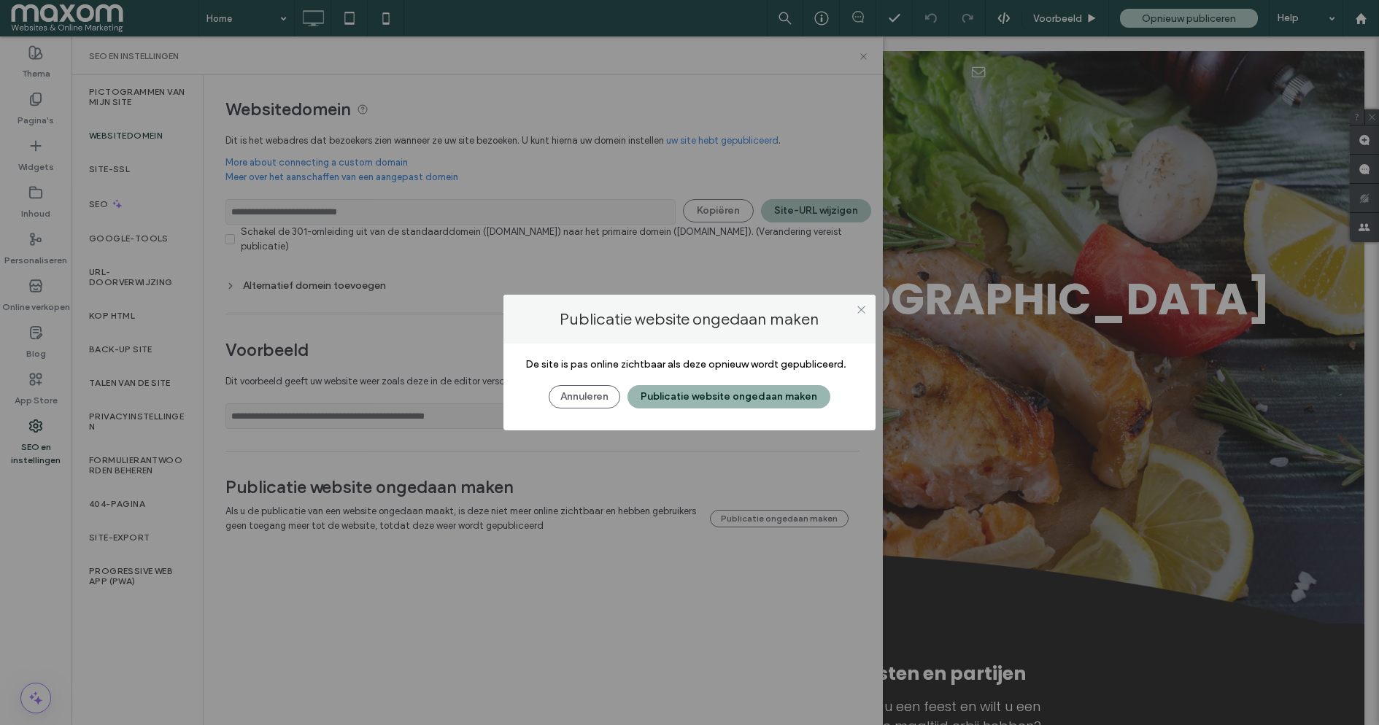
click at [719, 395] on button "Publicatie website ongedaan maken" at bounding box center [729, 396] width 203 height 23
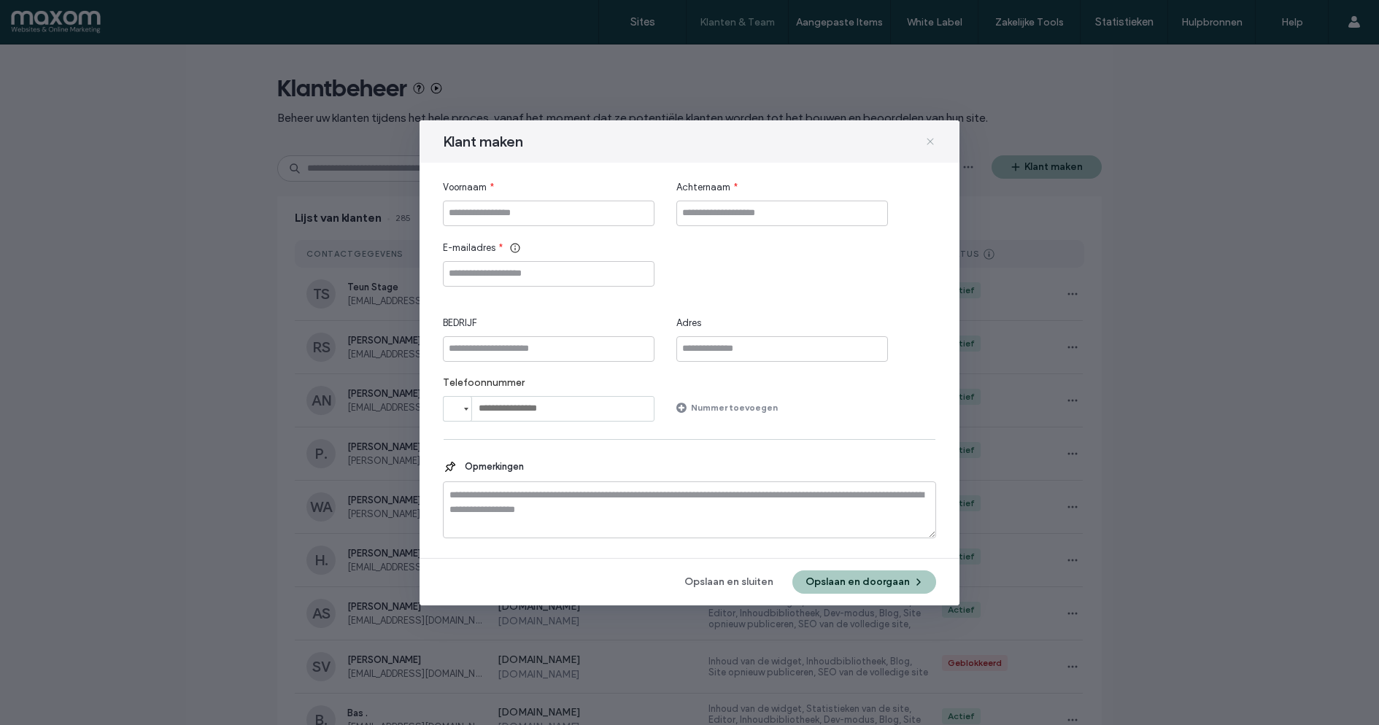
click at [929, 142] on use at bounding box center [930, 141] width 7 height 7
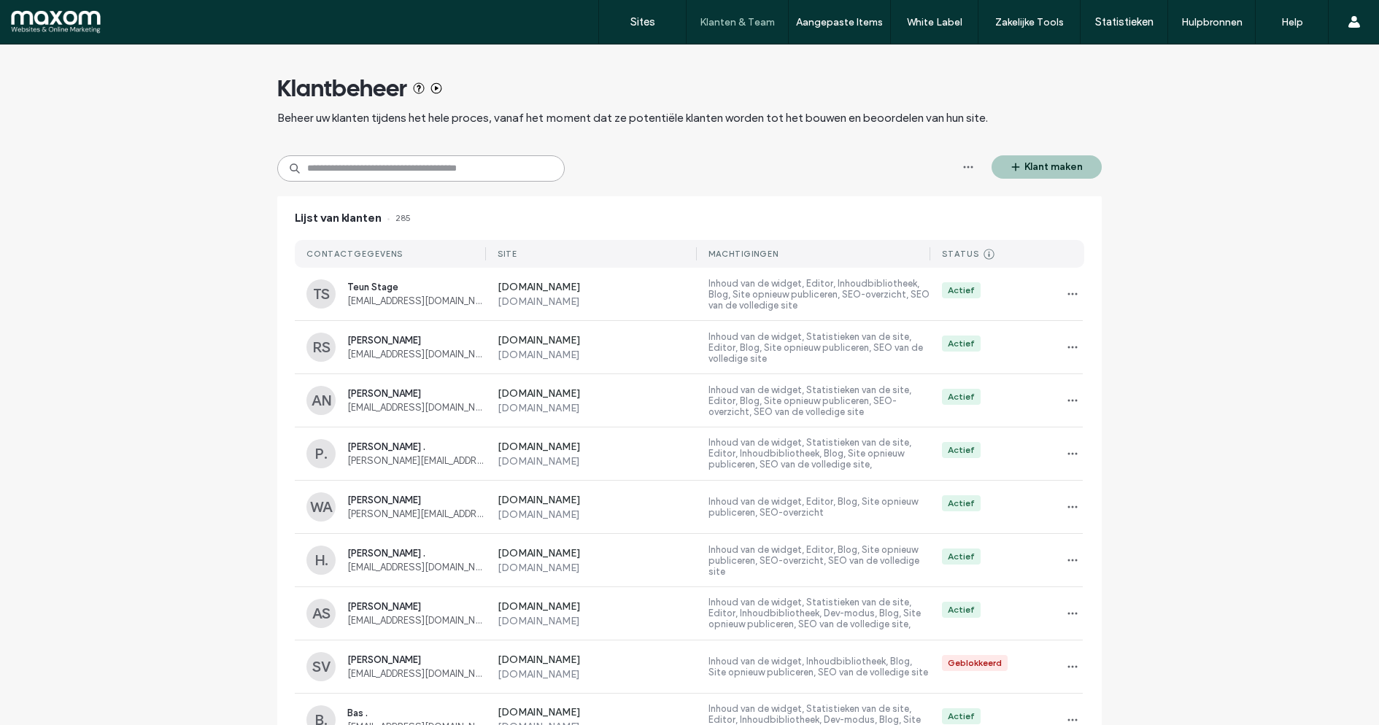
click at [420, 166] on input at bounding box center [420, 168] width 287 height 26
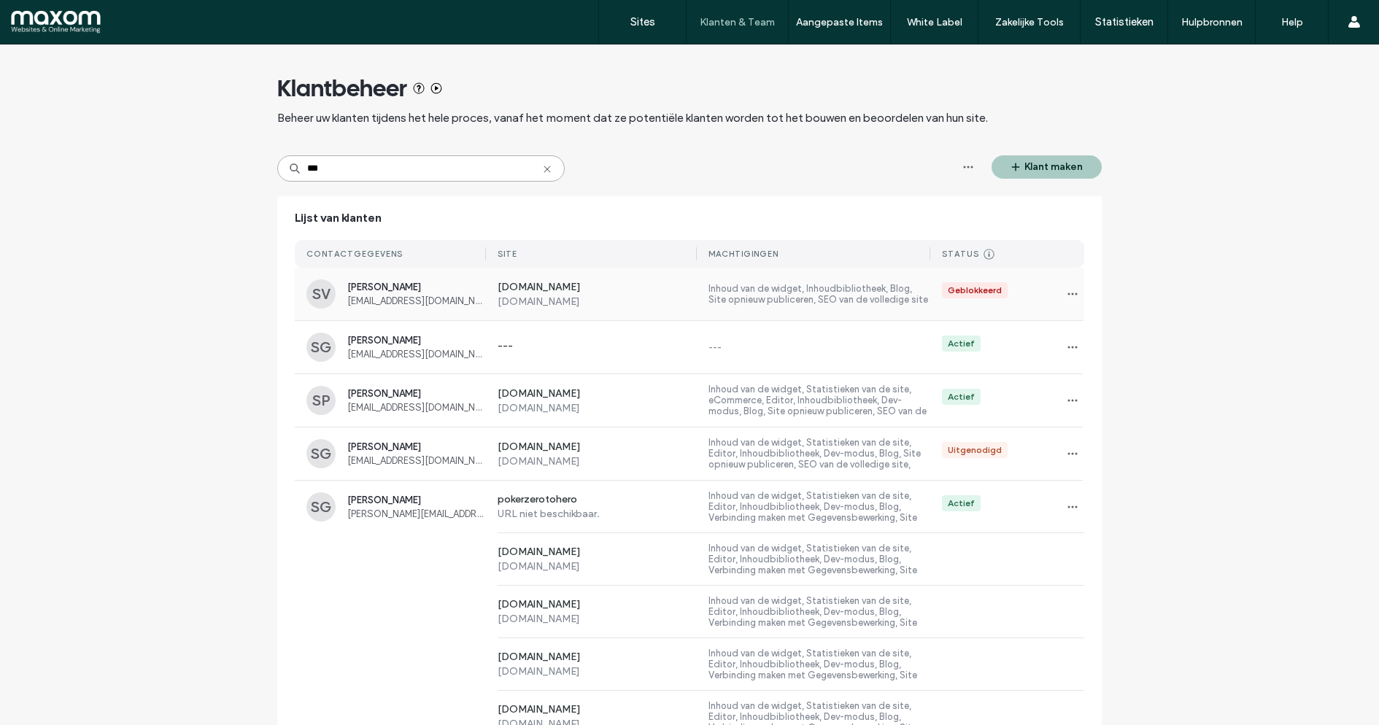
type input "***"
click at [468, 294] on div "Sam van der Jagt info@samvanderjagt.nl" at bounding box center [416, 294] width 139 height 25
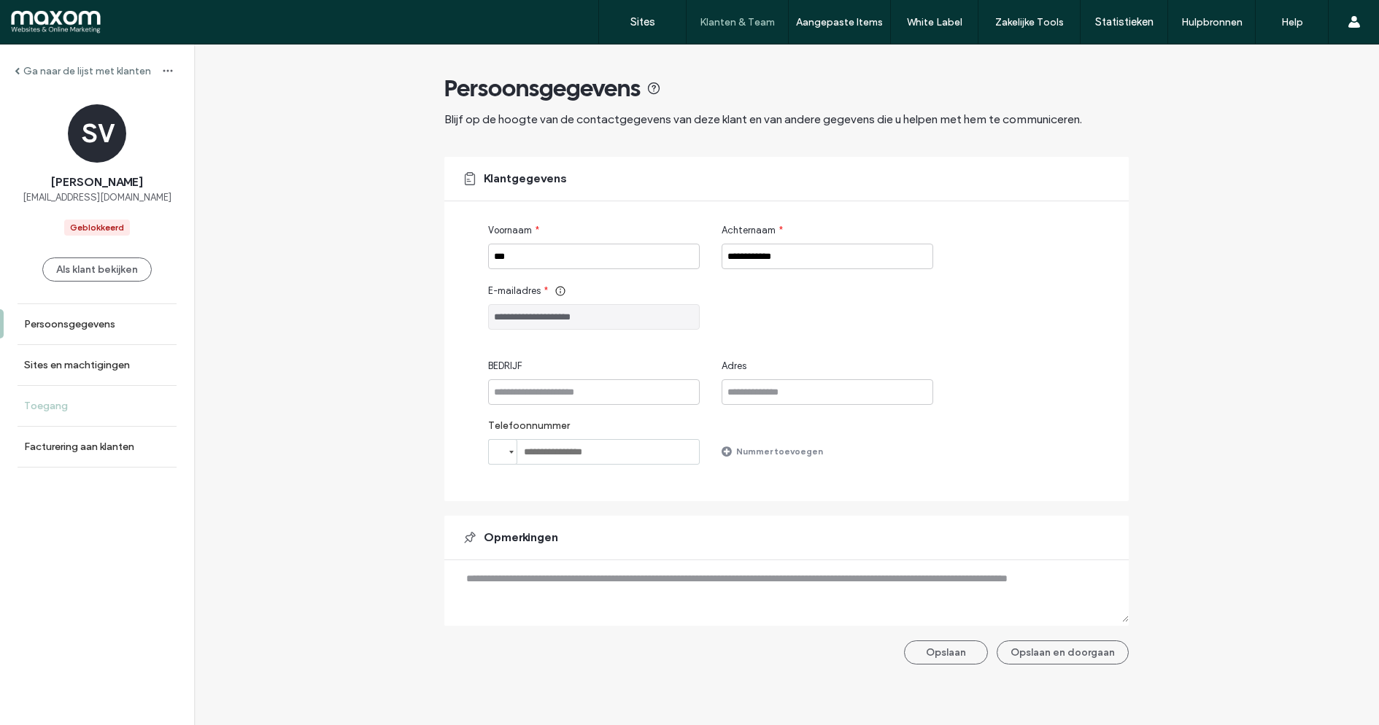
click at [82, 403] on link "Toegang" at bounding box center [97, 406] width 194 height 40
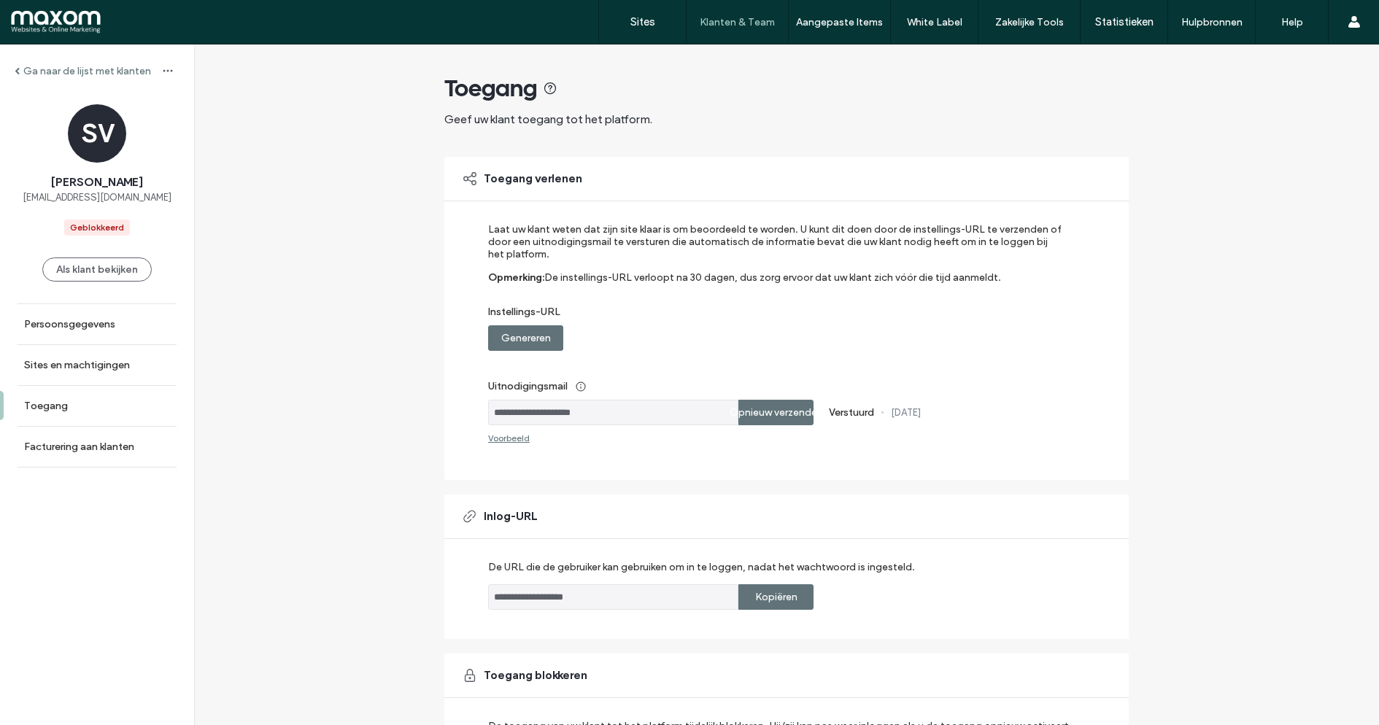
scroll to position [124, 0]
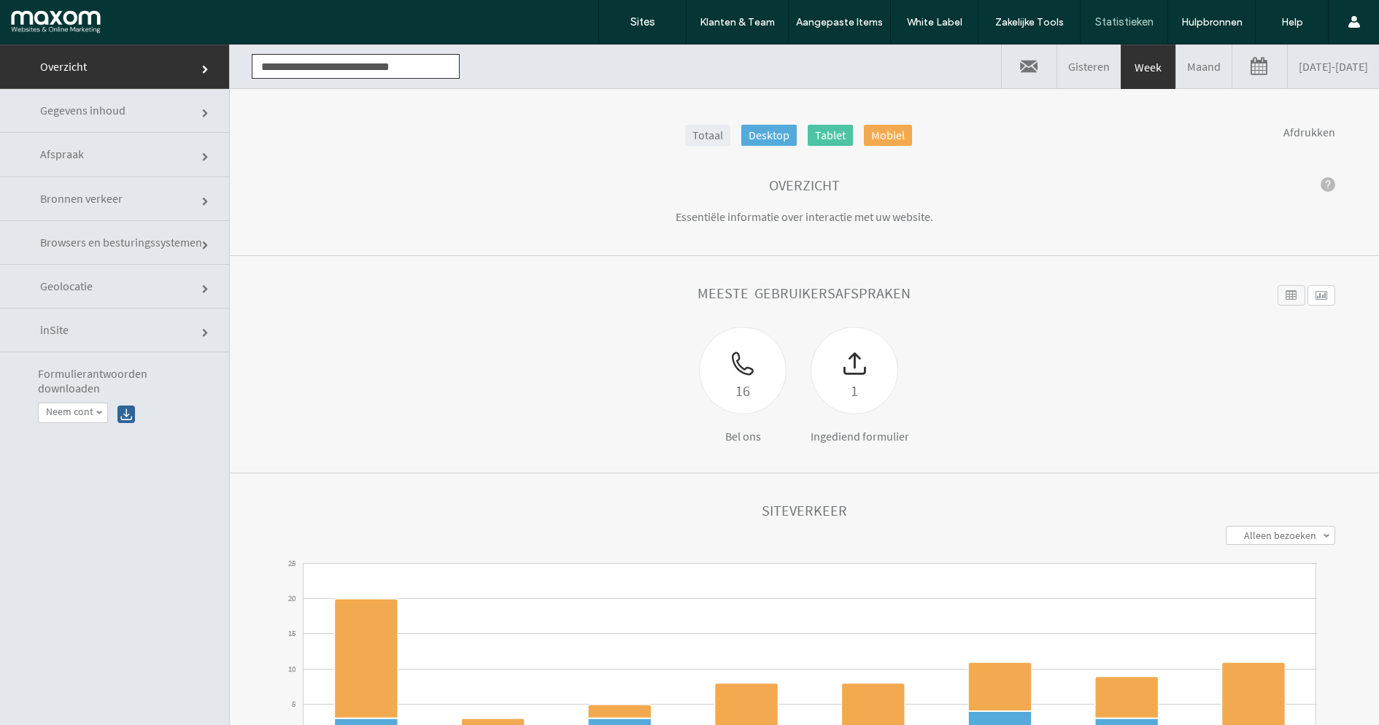
click at [401, 66] on input "**********" at bounding box center [356, 66] width 208 height 25
click at [1269, 532] on label "Alleen bezoeken" at bounding box center [1280, 535] width 72 height 13
click at [1046, 344] on div "16 Bel ons 1 Ingediend formulier" at bounding box center [804, 385] width 631 height 117
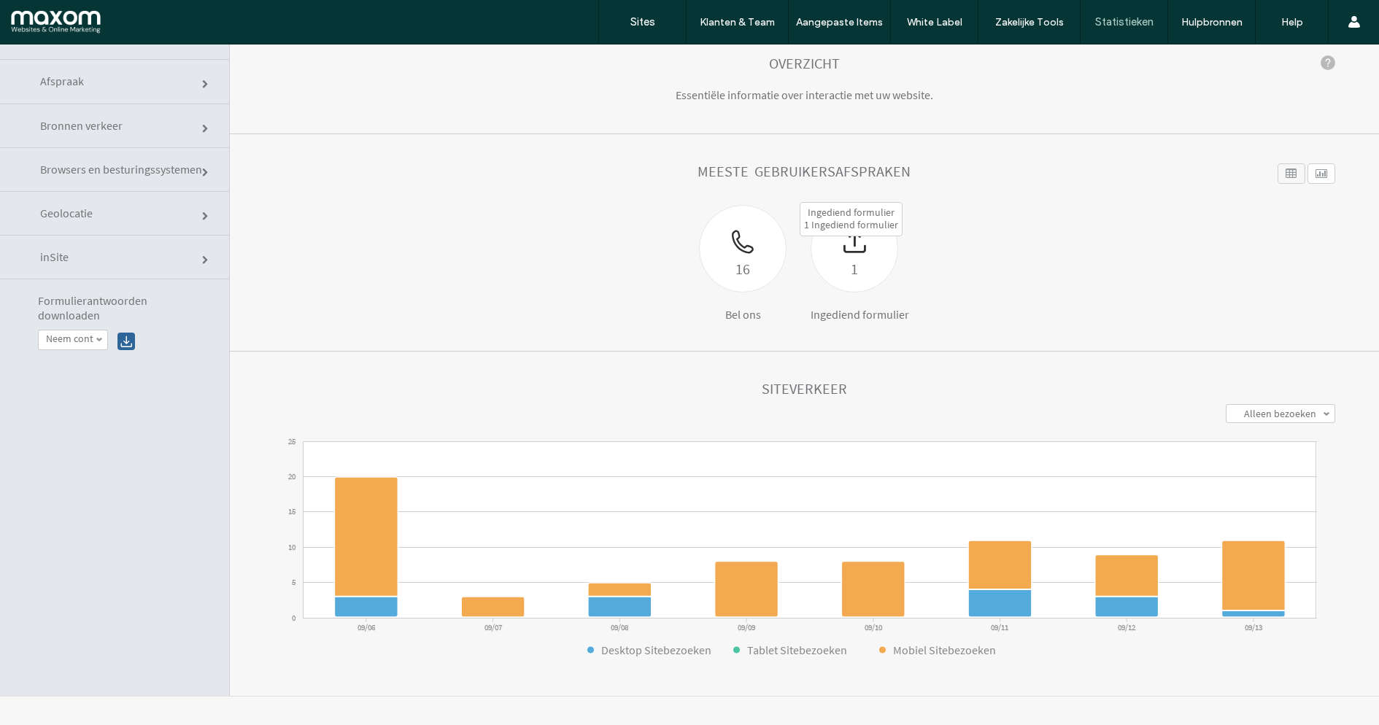
scroll to position [0, 0]
